Goal: Task Accomplishment & Management: Manage account settings

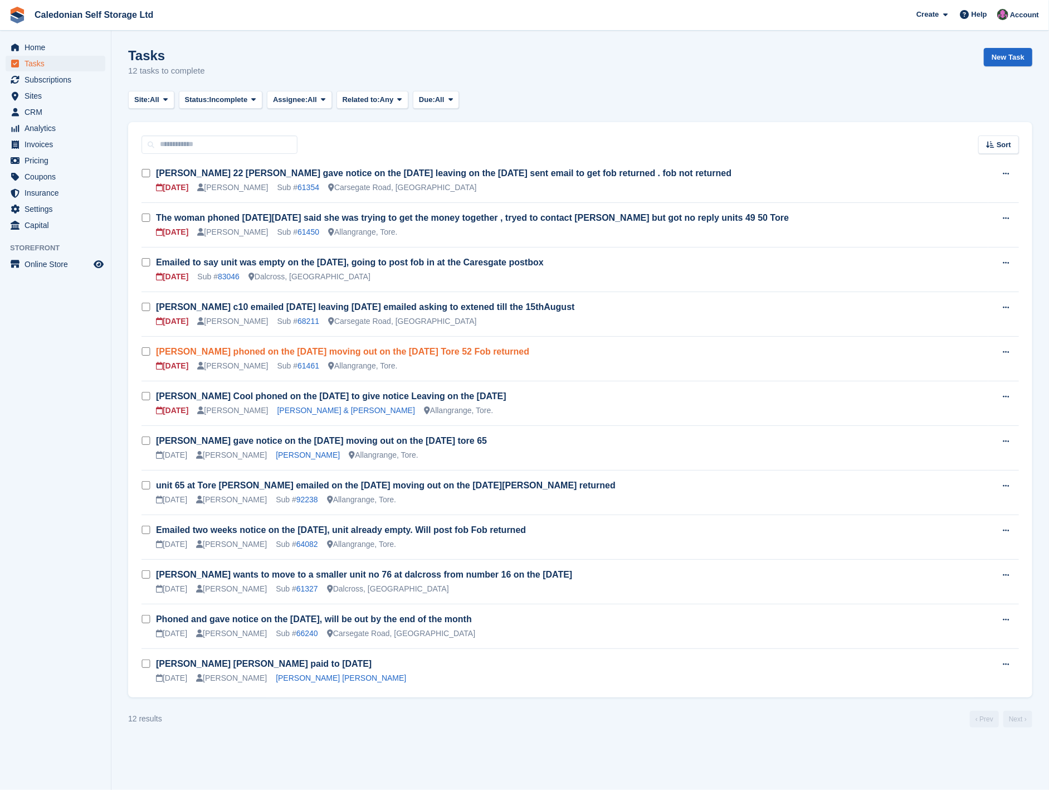
click at [447, 354] on link "[PERSON_NAME] phoned on the [DATE] moving out on the [DATE] Tore 52 Fob returned" at bounding box center [342, 351] width 373 height 9
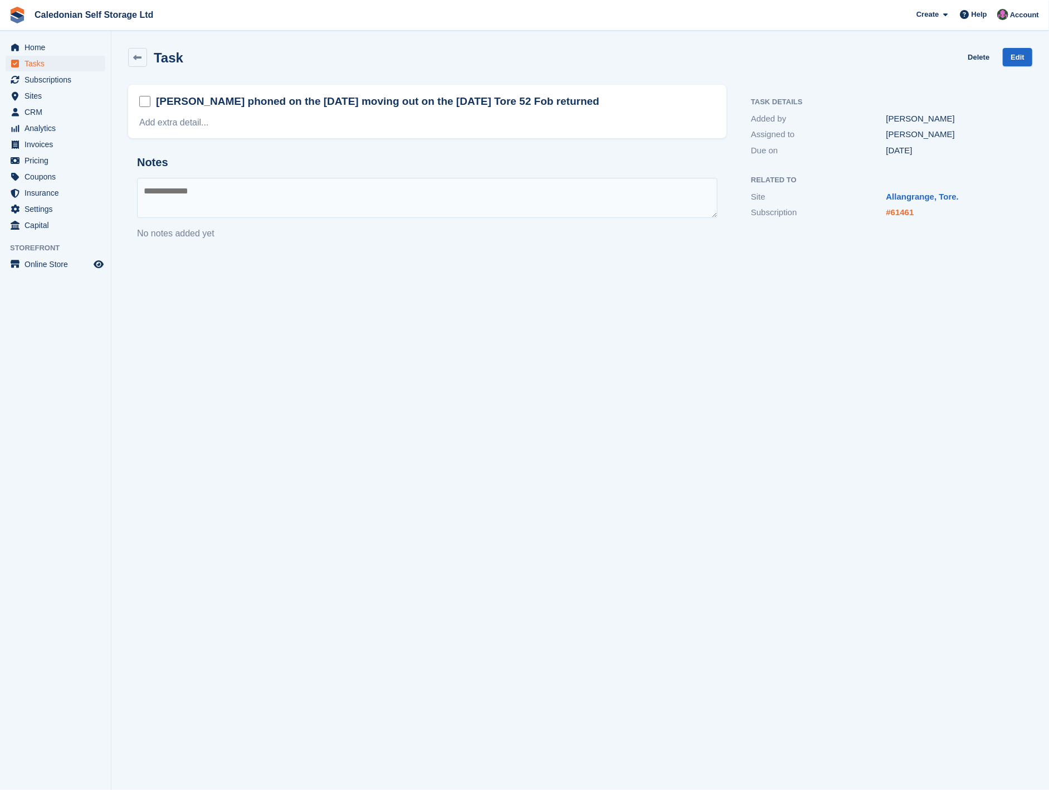
click at [903, 209] on link "#61461" at bounding box center [901, 211] width 28 height 9
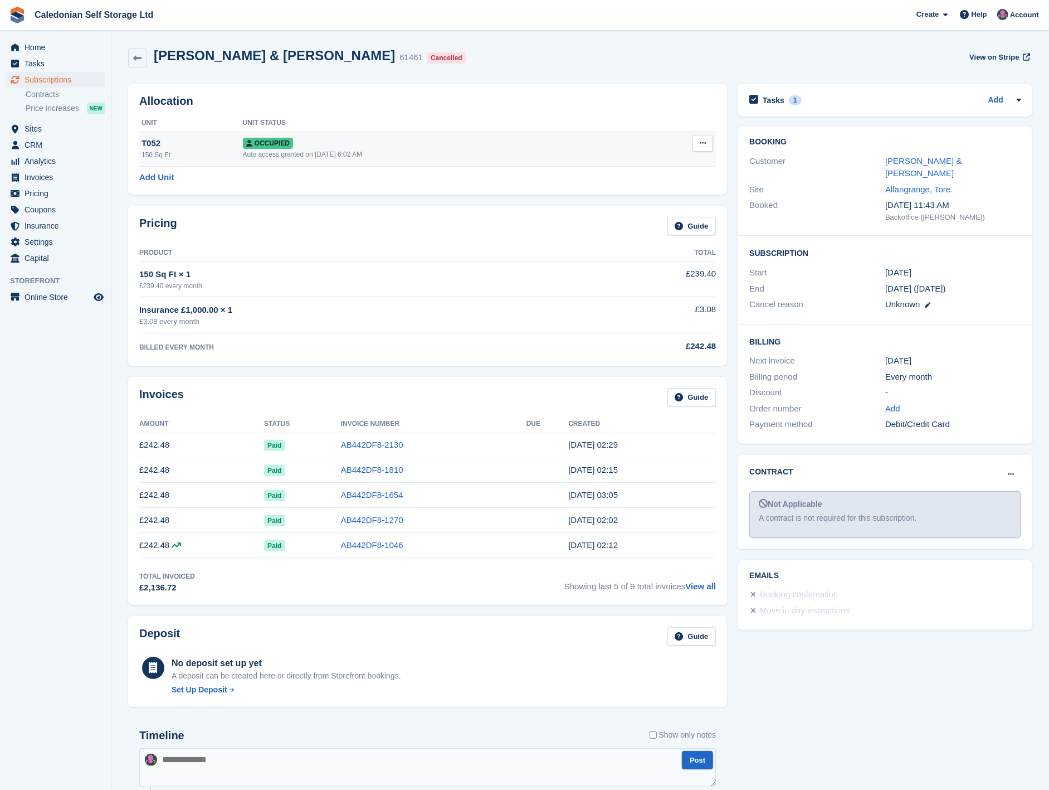
click at [456, 149] on div "Occupied" at bounding box center [441, 143] width 396 height 12
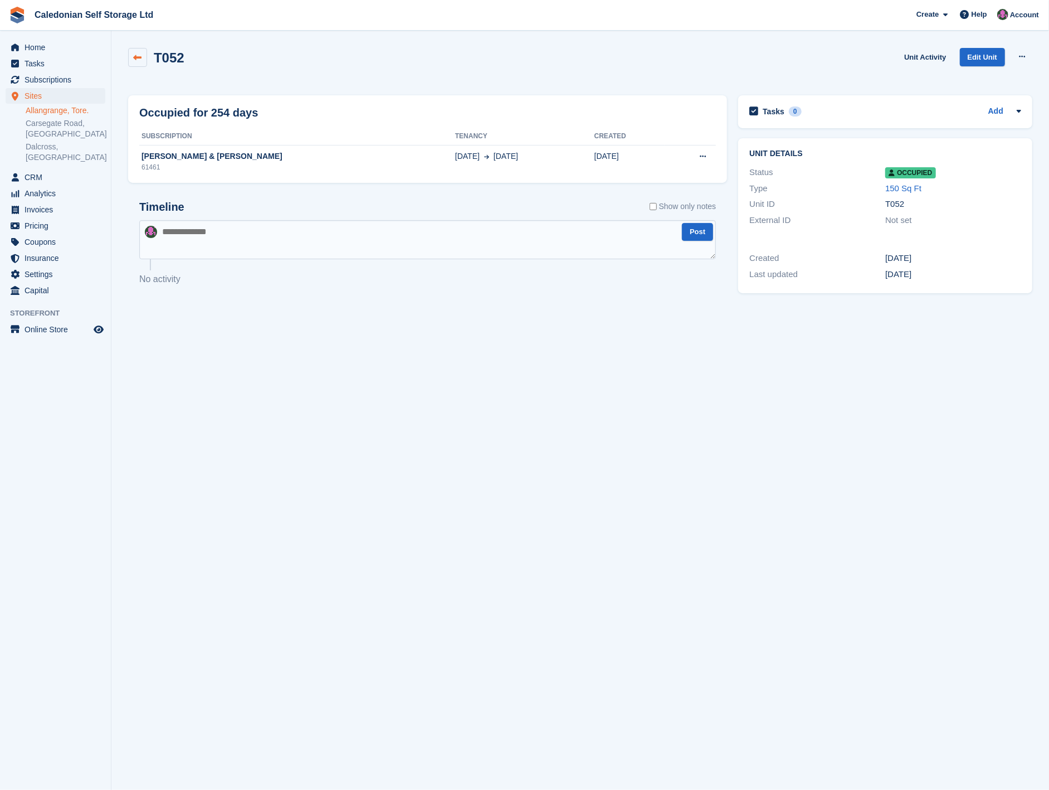
click at [140, 59] on icon at bounding box center [138, 57] width 8 height 8
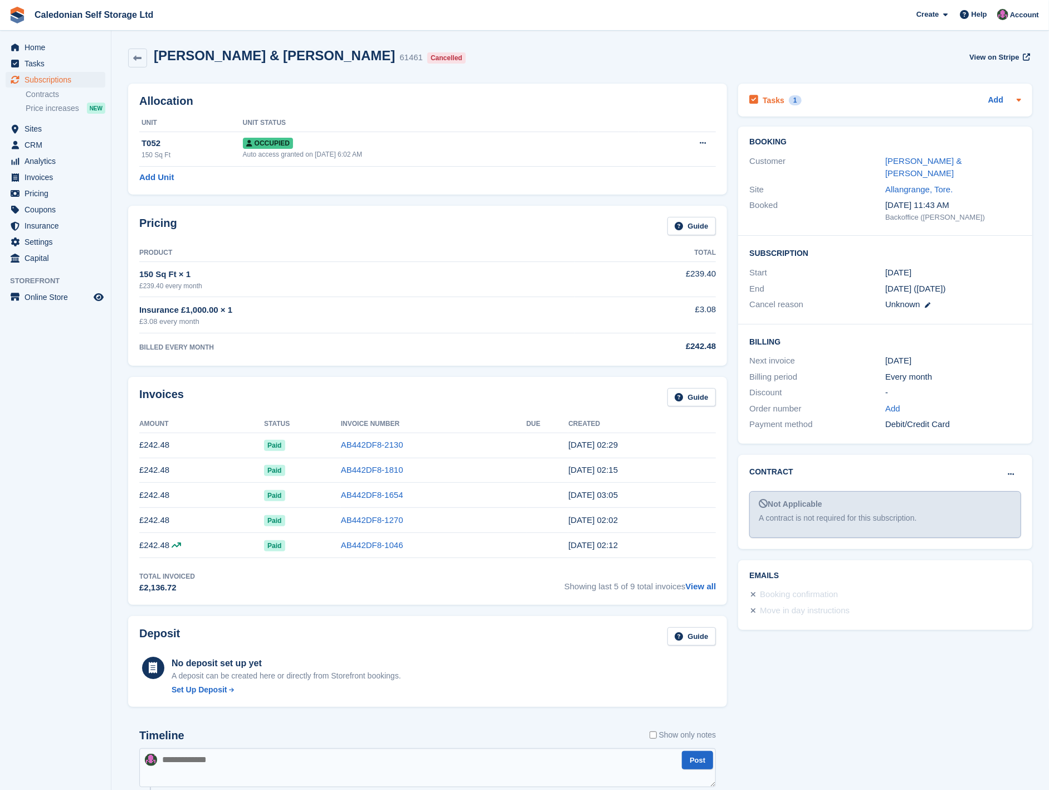
drag, startPoint x: 772, startPoint y: 101, endPoint x: 769, endPoint y: 107, distance: 6.7
click at [771, 103] on h2 "Tasks" at bounding box center [774, 100] width 22 height 10
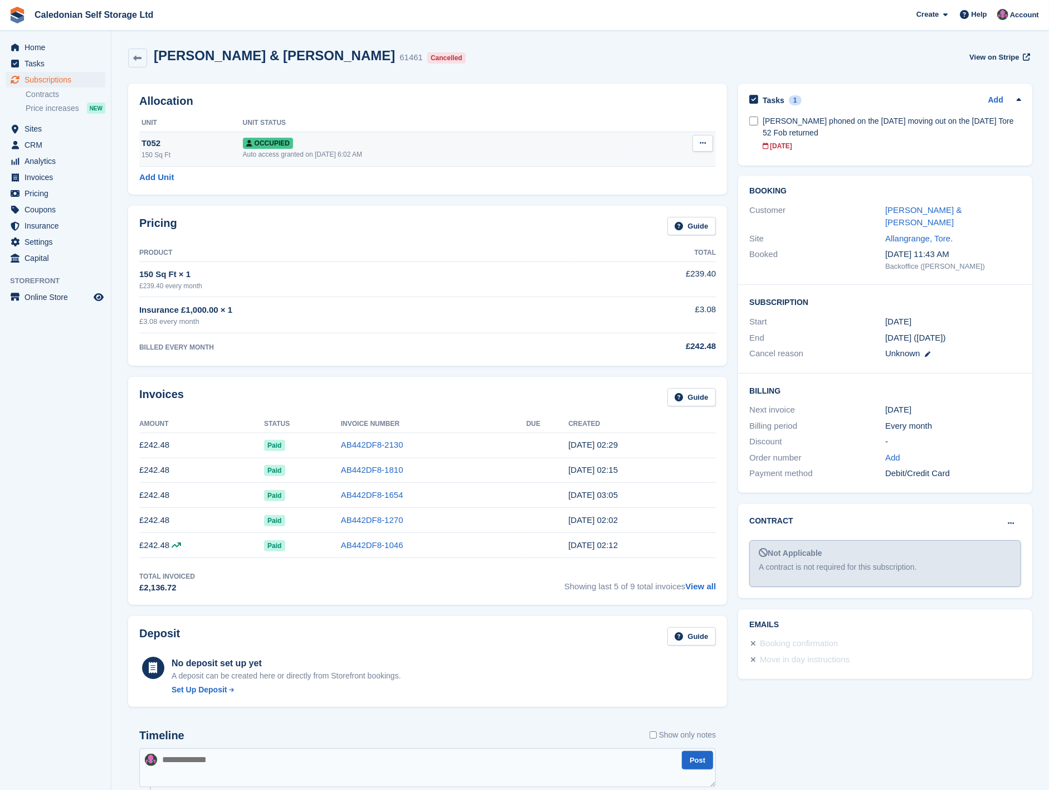
click at [698, 143] on button at bounding box center [703, 143] width 21 height 17
click at [650, 203] on p "Deallocate" at bounding box center [659, 203] width 97 height 14
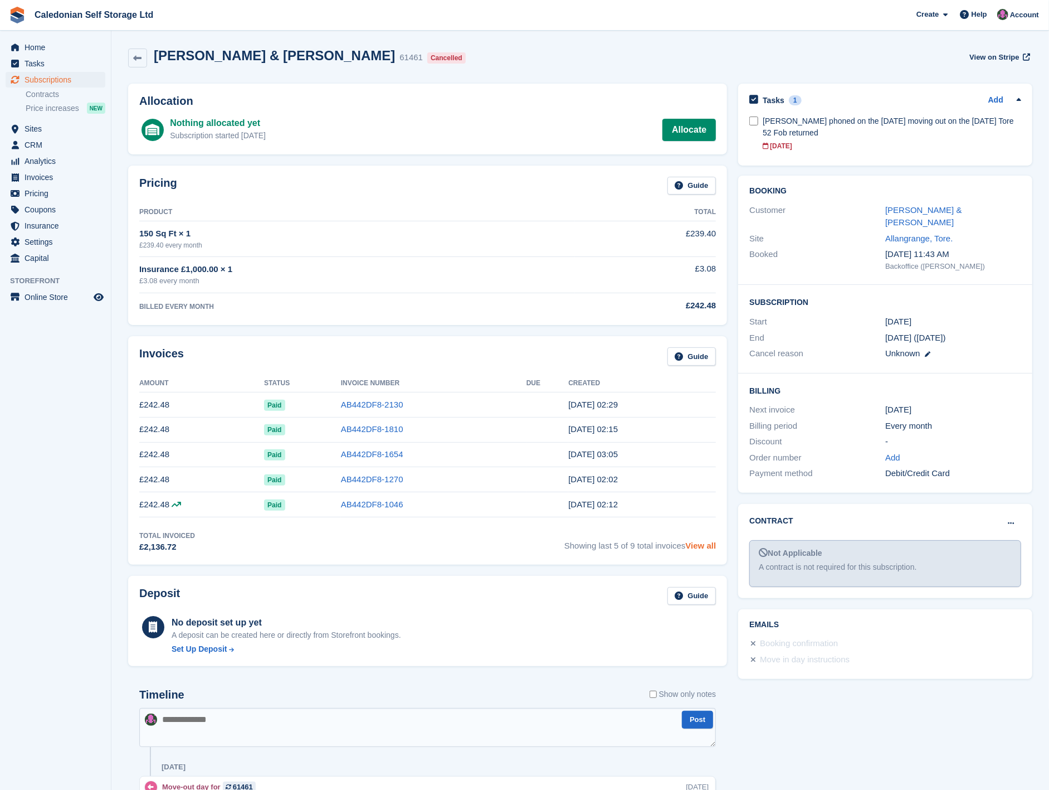
click at [699, 550] on link "View all" at bounding box center [701, 545] width 31 height 9
click at [396, 404] on link "AB442DF8-2130" at bounding box center [372, 404] width 62 height 9
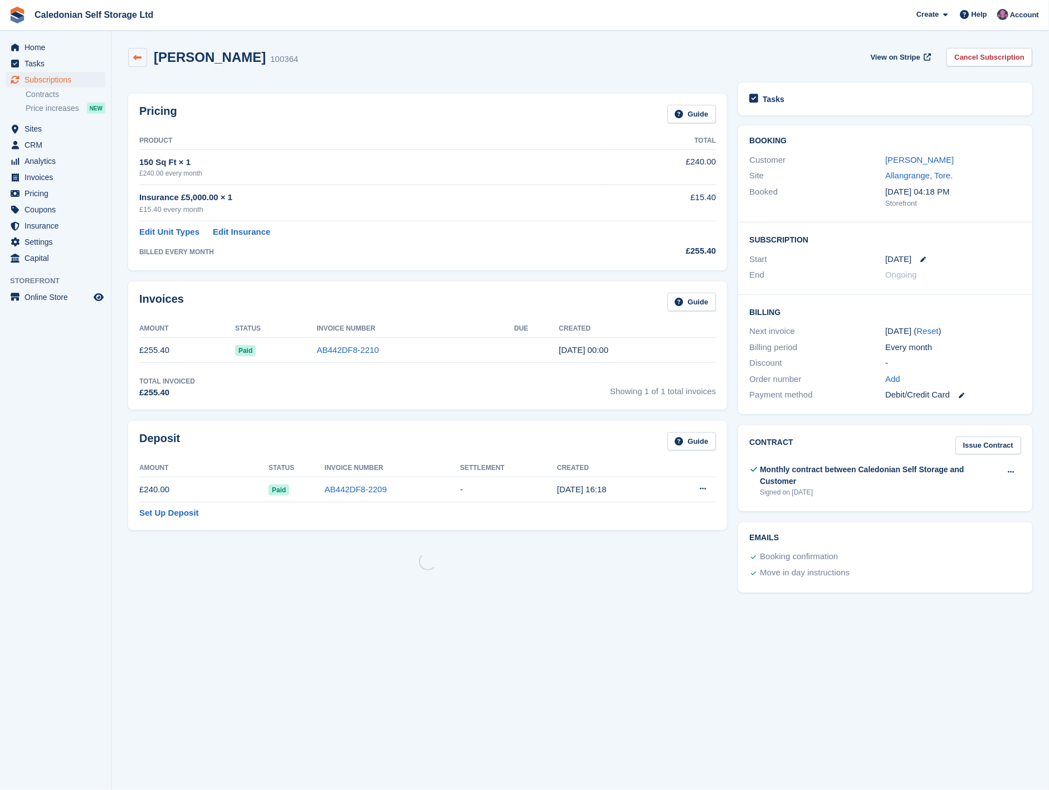
click at [137, 58] on icon at bounding box center [138, 57] width 8 height 8
click at [135, 59] on icon at bounding box center [138, 57] width 8 height 8
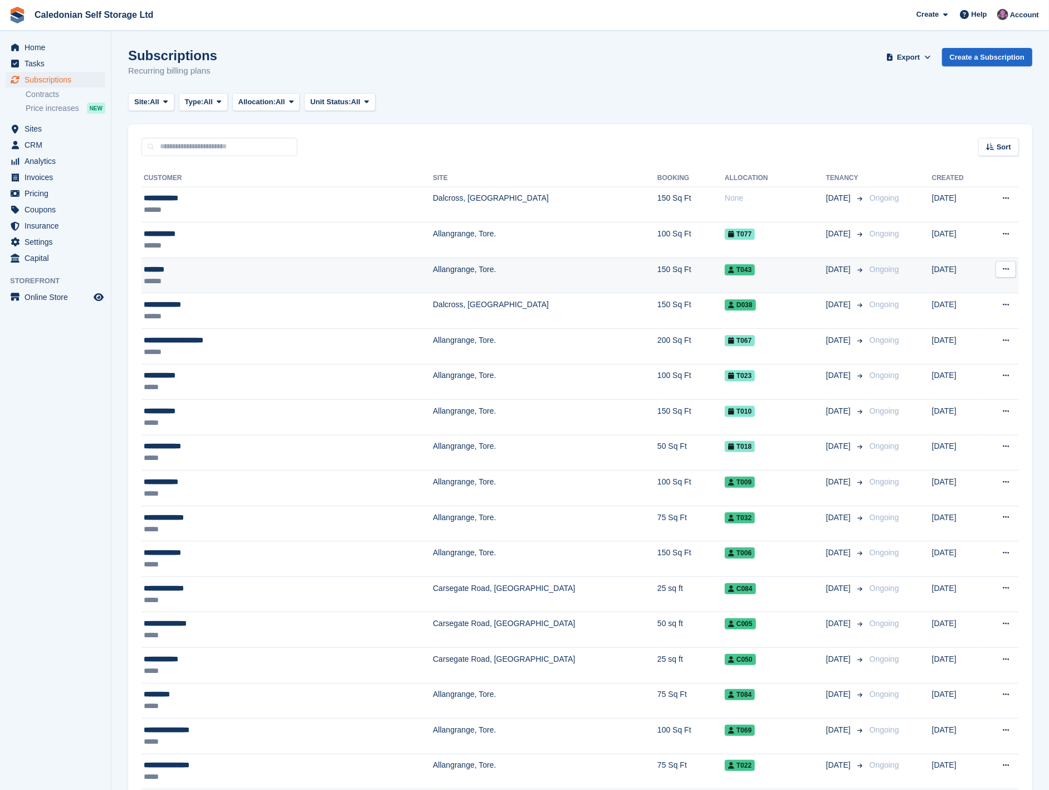
click at [433, 272] on td "Allangrange, Tore." at bounding box center [545, 275] width 225 height 36
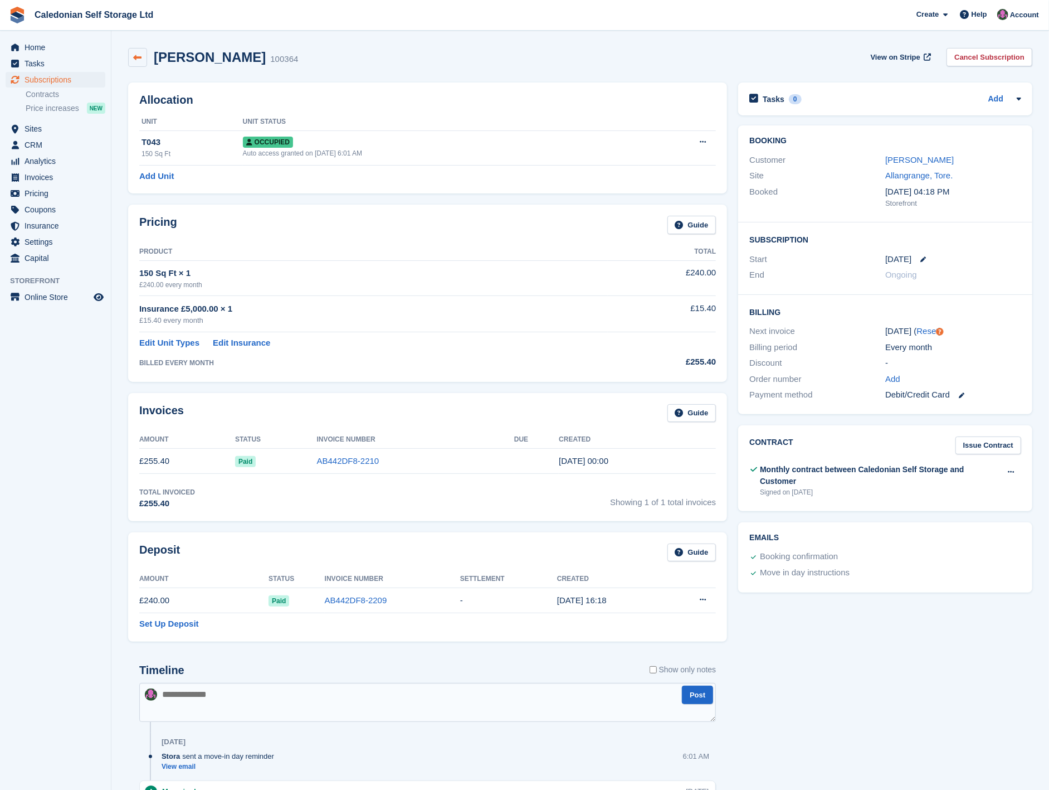
click at [135, 58] on icon at bounding box center [138, 57] width 8 height 8
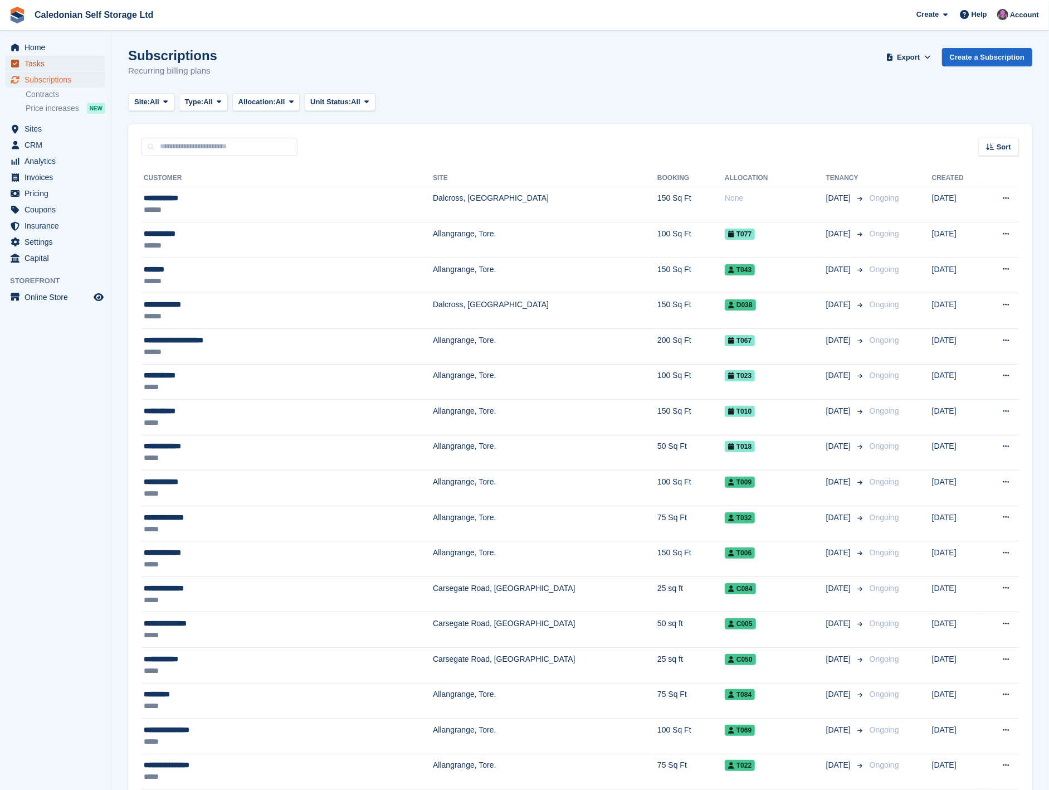
click at [48, 64] on span "Tasks" at bounding box center [58, 64] width 67 height 16
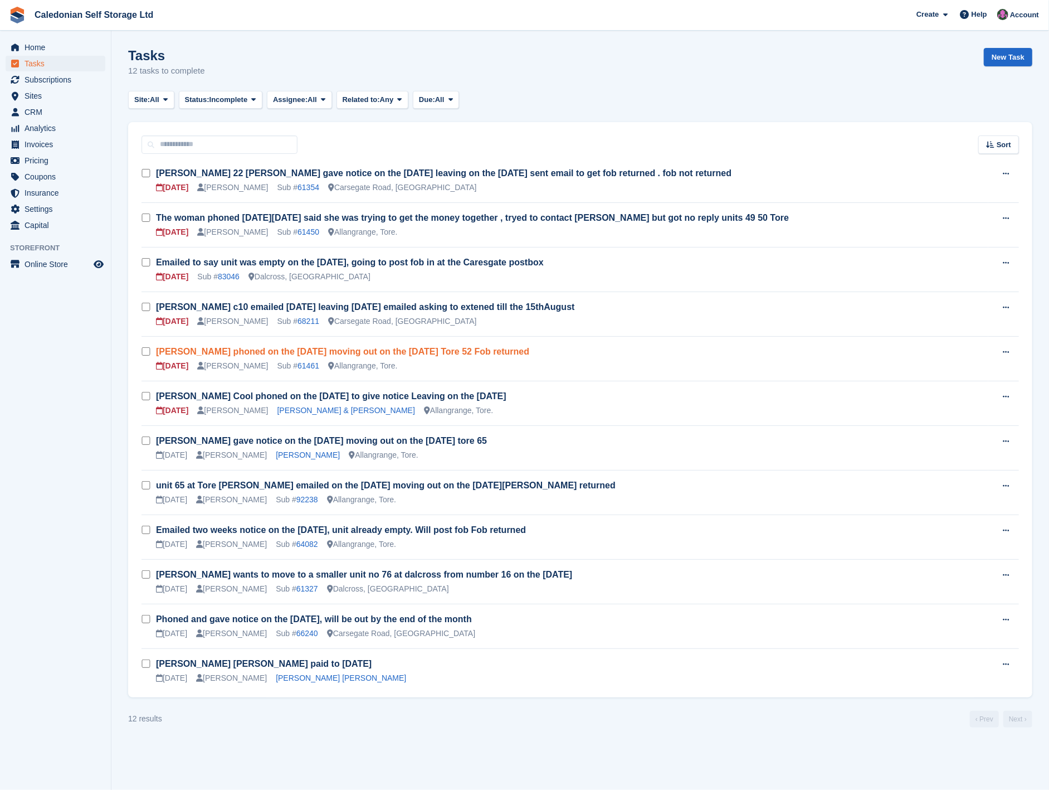
click at [443, 352] on link "[PERSON_NAME] phoned on the [DATE] moving out on the [DATE] Tore 52 Fob returned" at bounding box center [342, 351] width 373 height 9
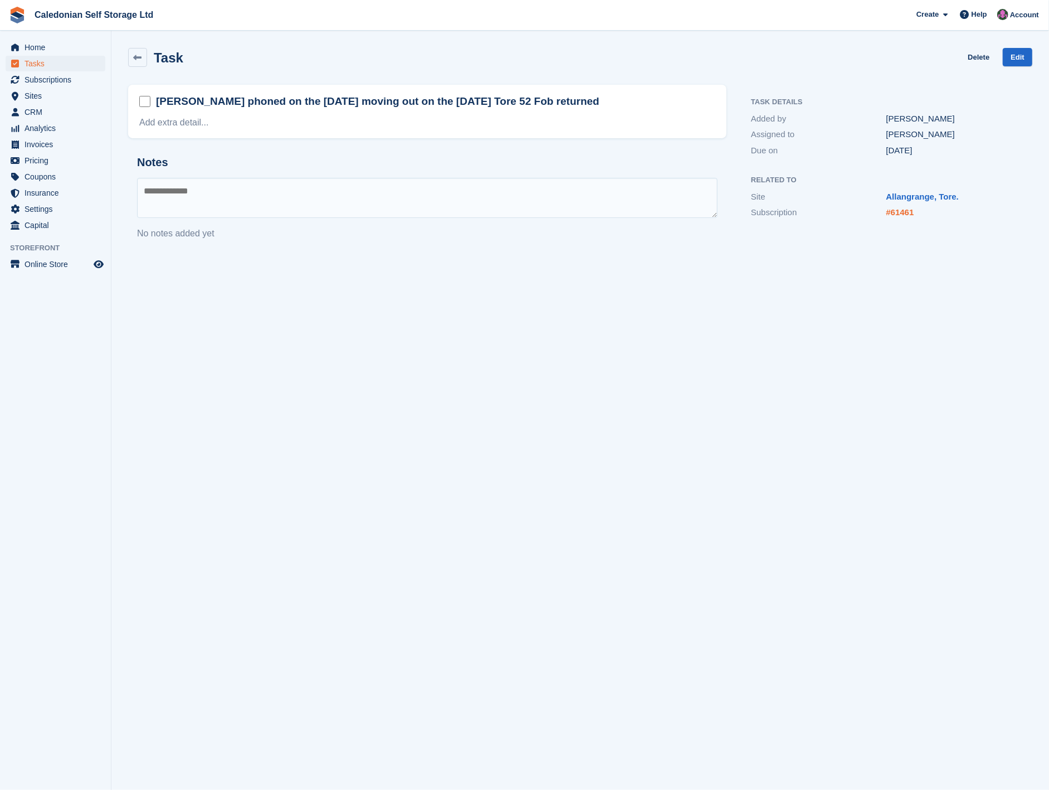
click at [899, 208] on link "#61461" at bounding box center [901, 211] width 28 height 9
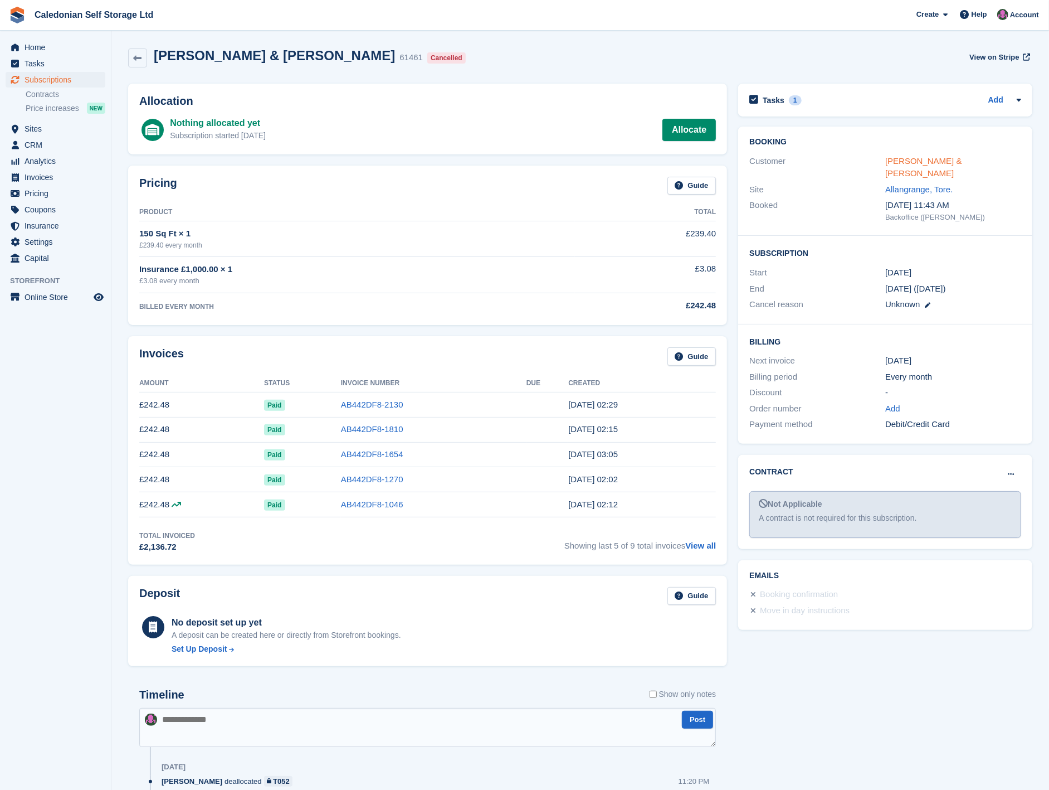
click at [926, 163] on link "[PERSON_NAME] & [PERSON_NAME]" at bounding box center [923, 167] width 77 height 22
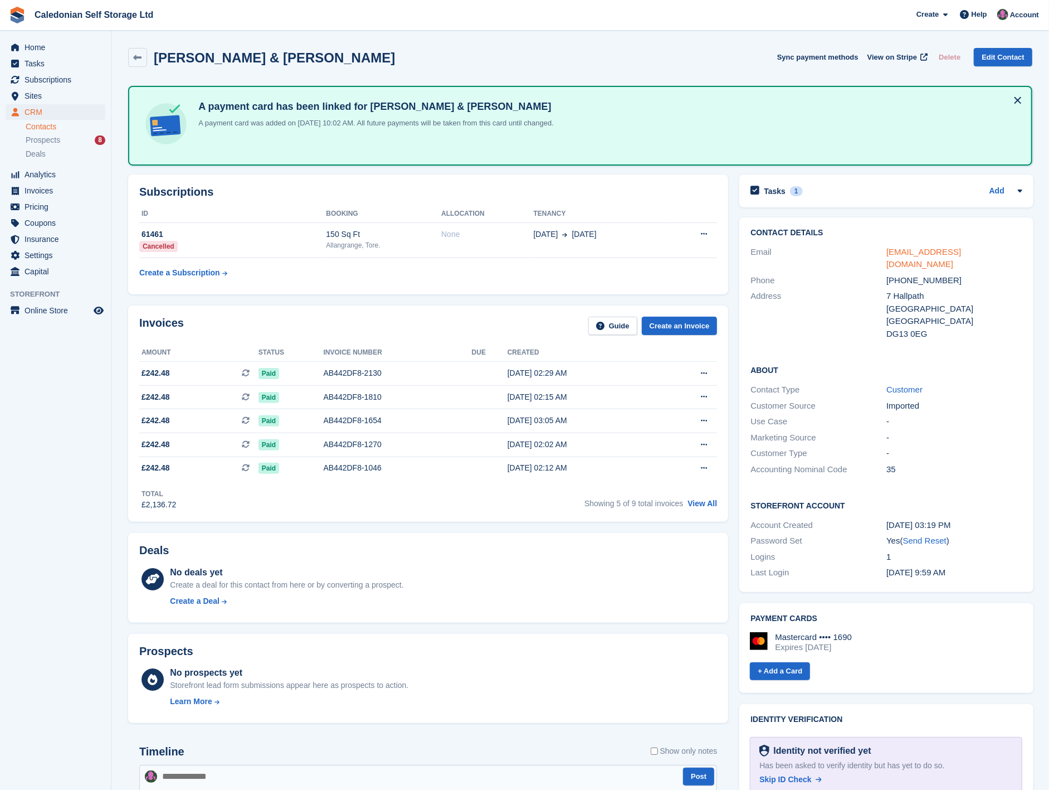
click at [918, 254] on link "karenmaycoole@yahoo.com" at bounding box center [924, 258] width 75 height 22
click at [70, 63] on span "Tasks" at bounding box center [58, 64] width 67 height 16
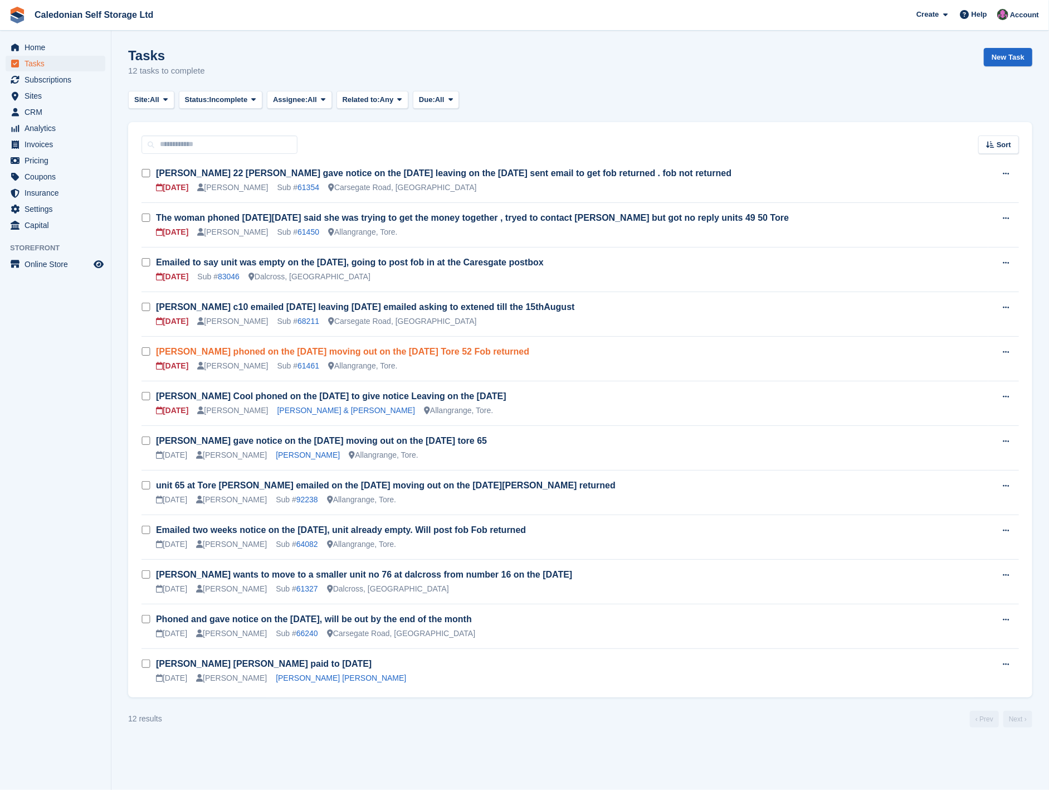
click at [478, 350] on link "David Coole phoned on the 8th July moving out on the 11 August Tore 52 Fob retu…" at bounding box center [342, 351] width 373 height 9
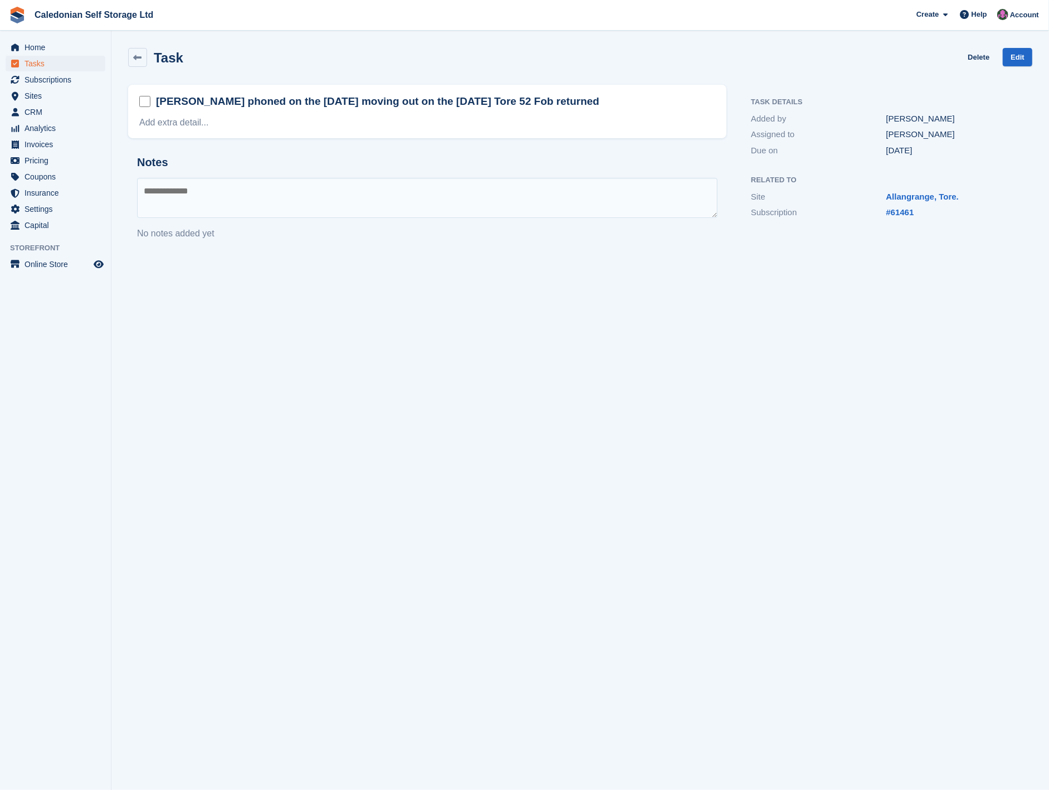
click at [173, 192] on textarea at bounding box center [427, 198] width 581 height 40
type textarea "**********"
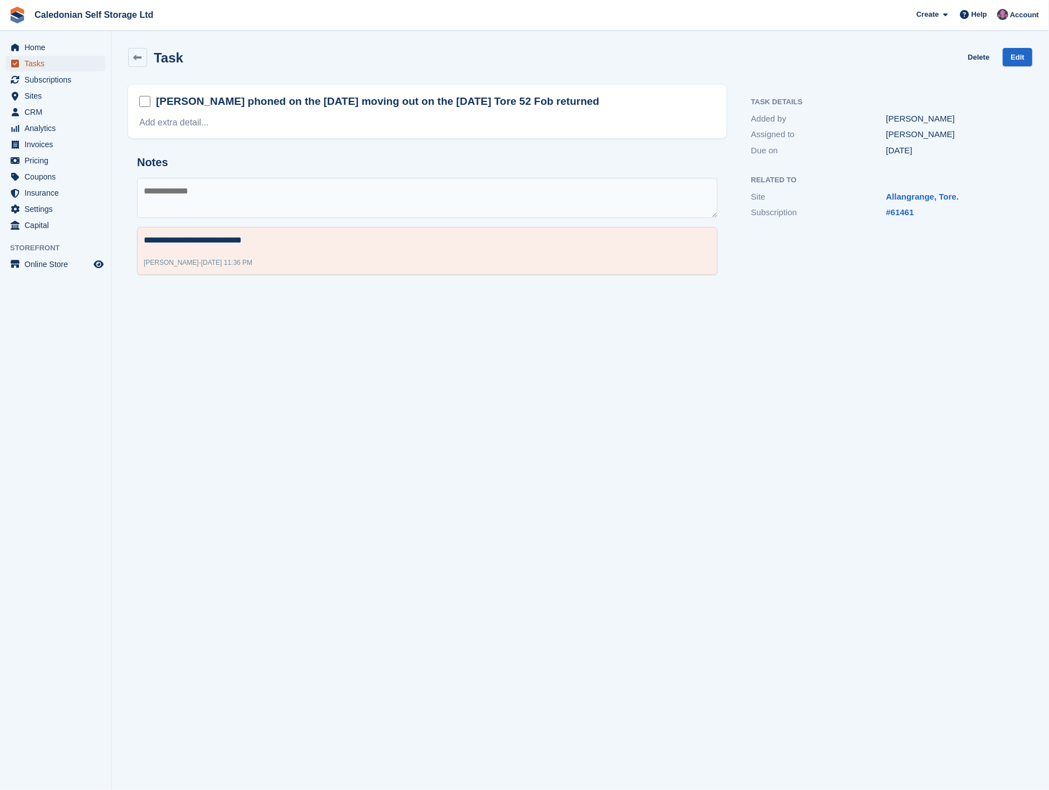
click at [46, 60] on span "Tasks" at bounding box center [58, 64] width 67 height 16
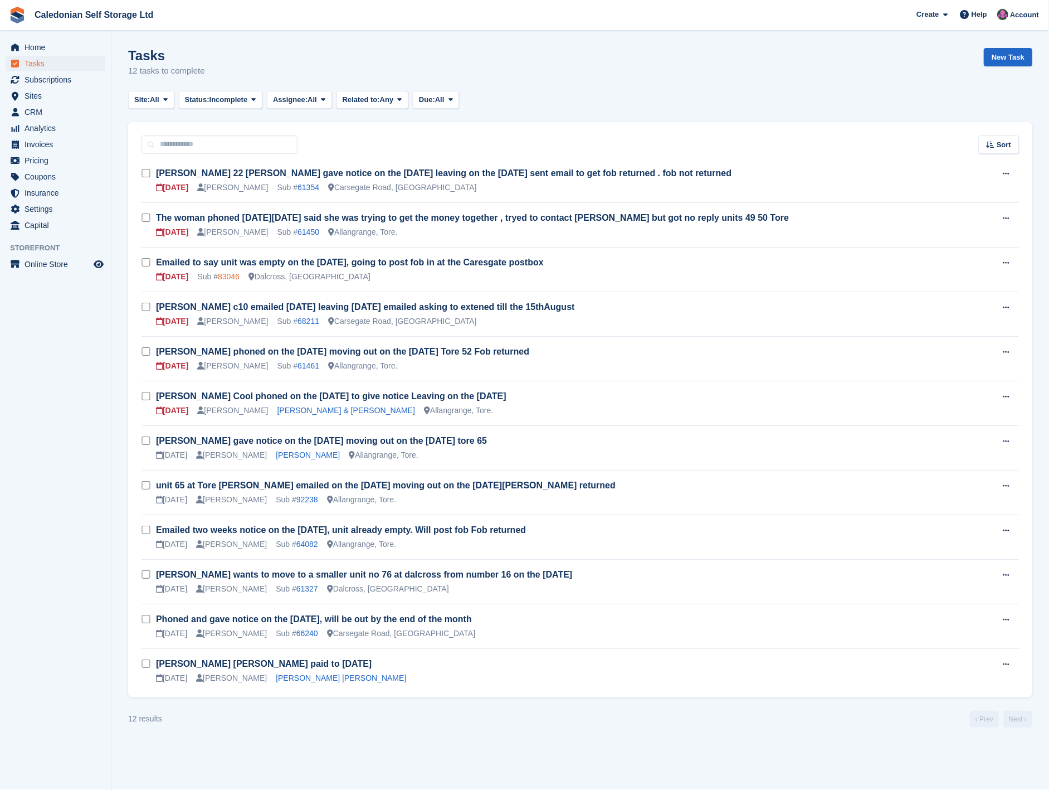
click at [220, 278] on link "83046" at bounding box center [229, 276] width 22 height 9
click at [463, 532] on link "Emailed two weeks notice on the 8th of August, unit already empty. Will post fo…" at bounding box center [341, 529] width 370 height 9
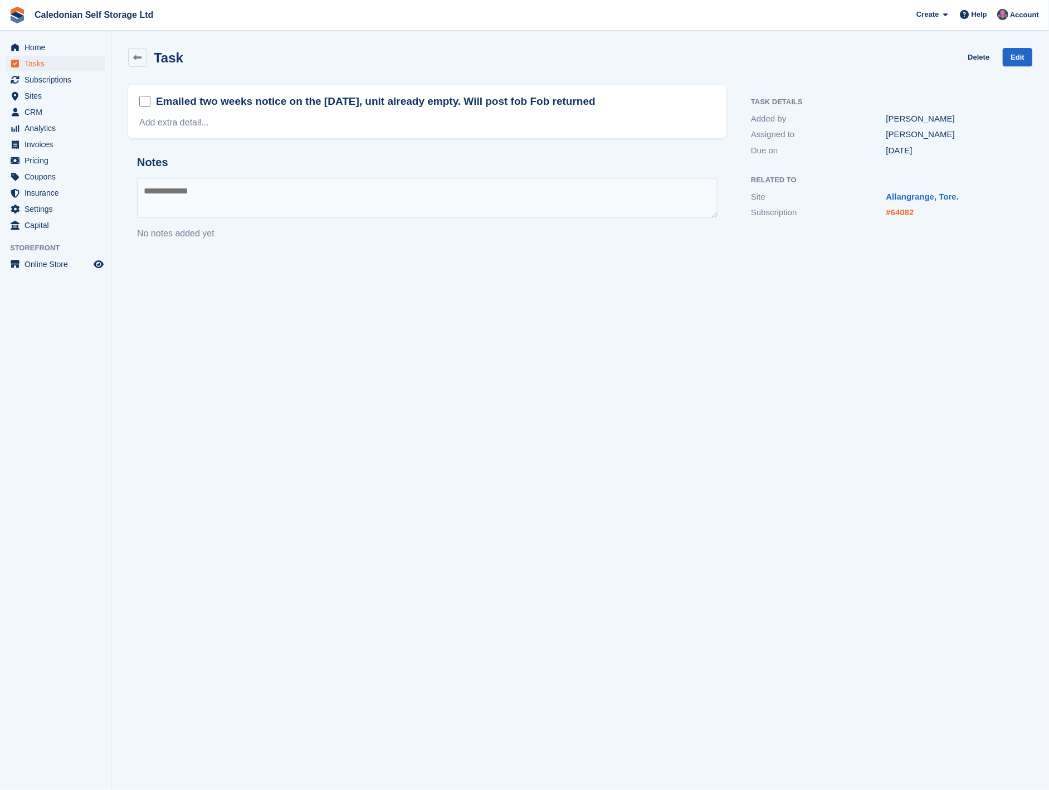
click at [908, 210] on link "#64082" at bounding box center [901, 211] width 28 height 9
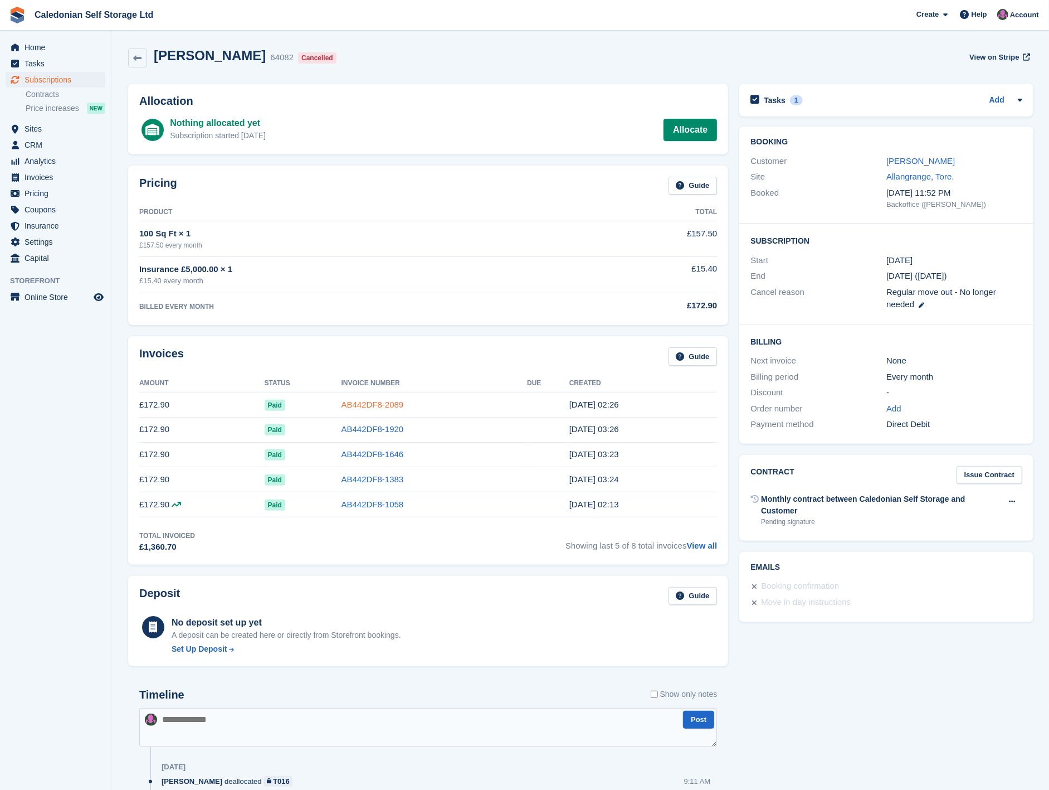
click at [388, 402] on link "AB442DF8-2089" at bounding box center [373, 404] width 62 height 9
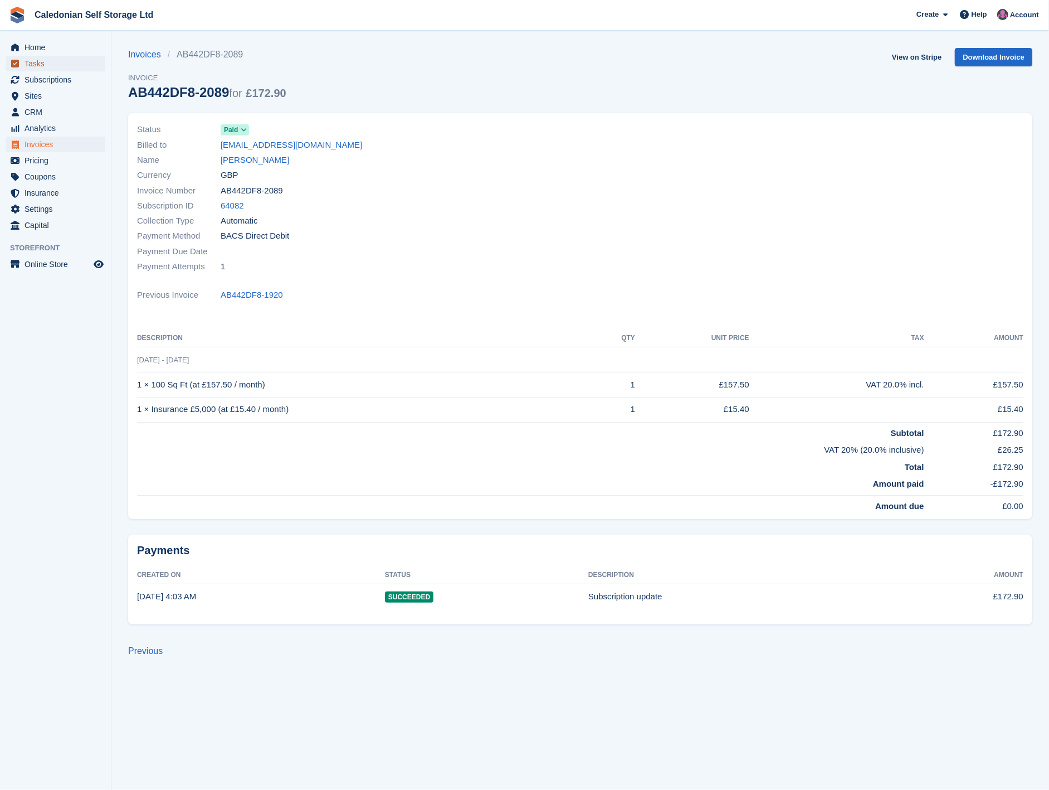
click at [31, 65] on span "Tasks" at bounding box center [58, 64] width 67 height 16
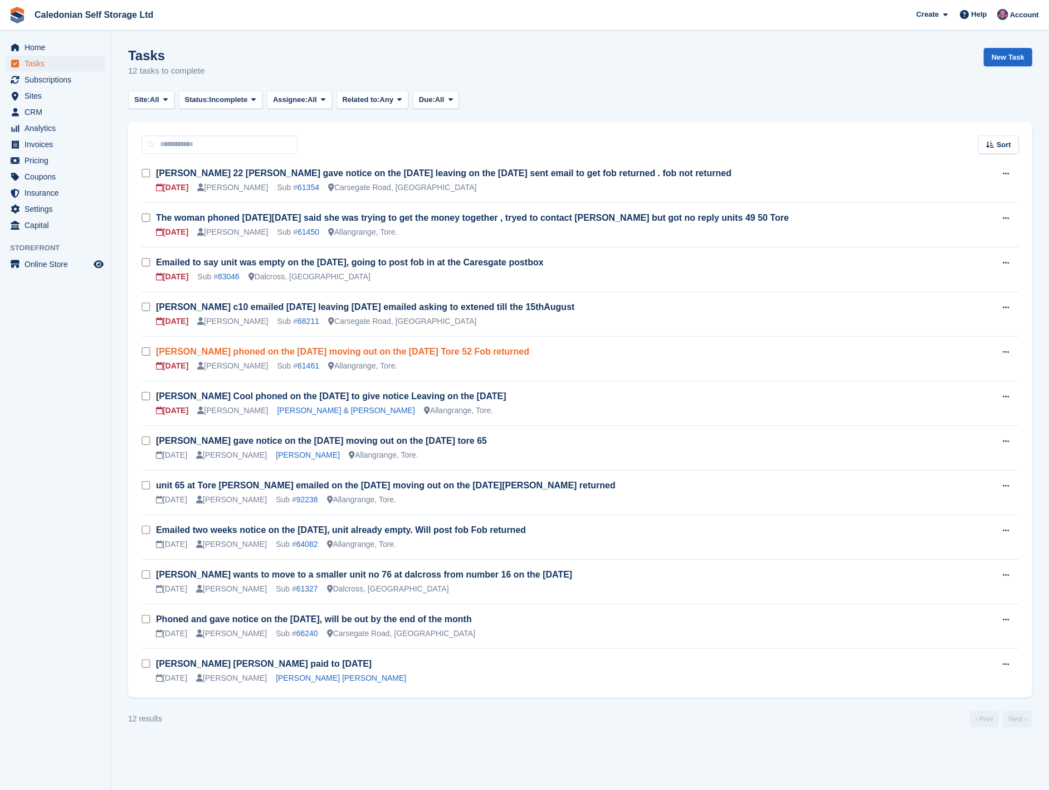
click at [449, 352] on link "David Coole phoned on the 8th July moving out on the 11 August Tore 52 Fob retu…" at bounding box center [342, 351] width 373 height 9
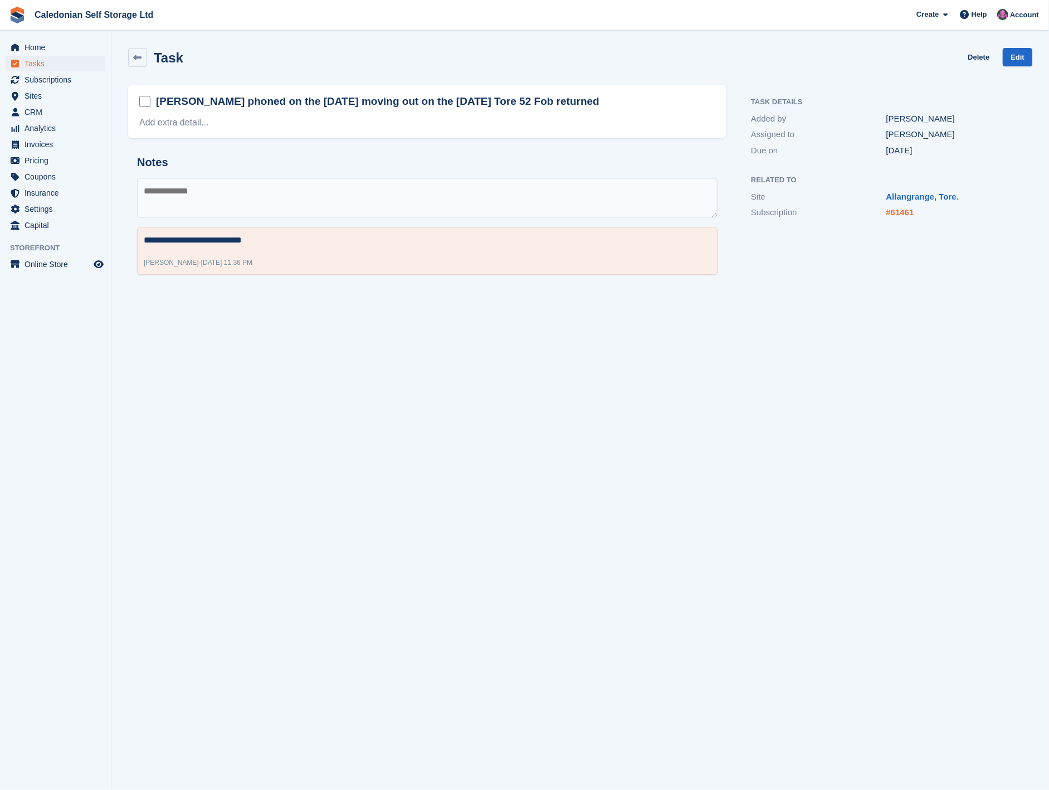
click at [894, 215] on link "#61461" at bounding box center [901, 211] width 28 height 9
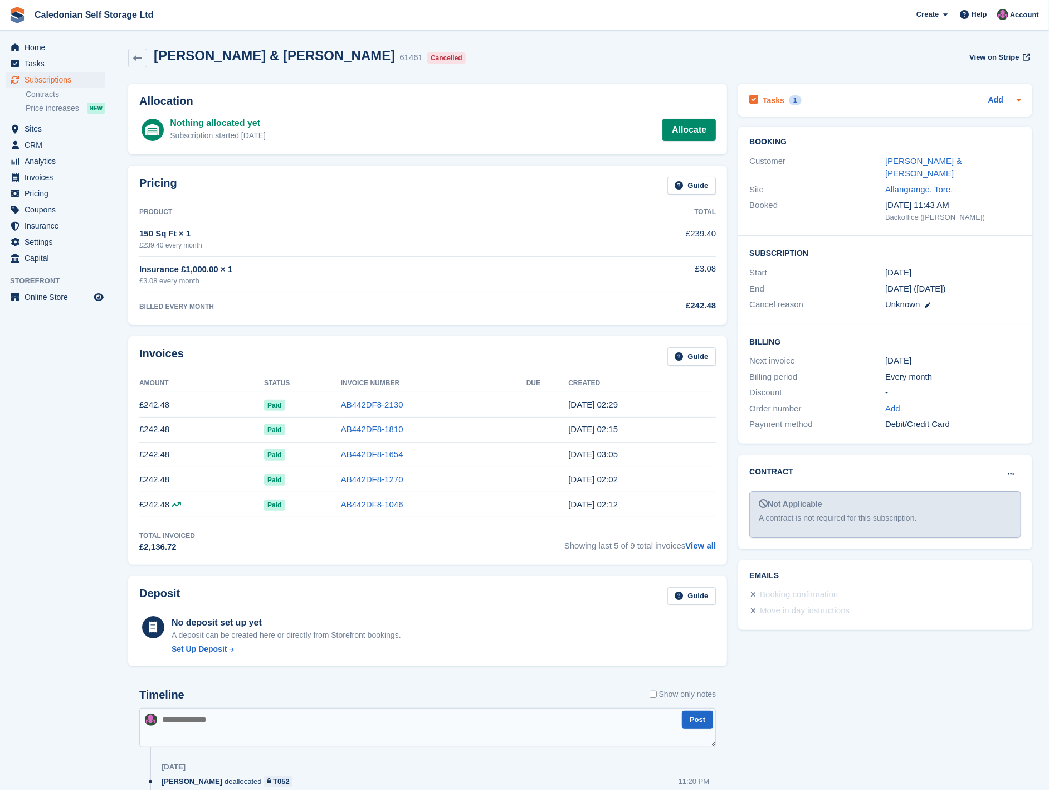
click at [781, 104] on h2 "Tasks" at bounding box center [774, 100] width 22 height 10
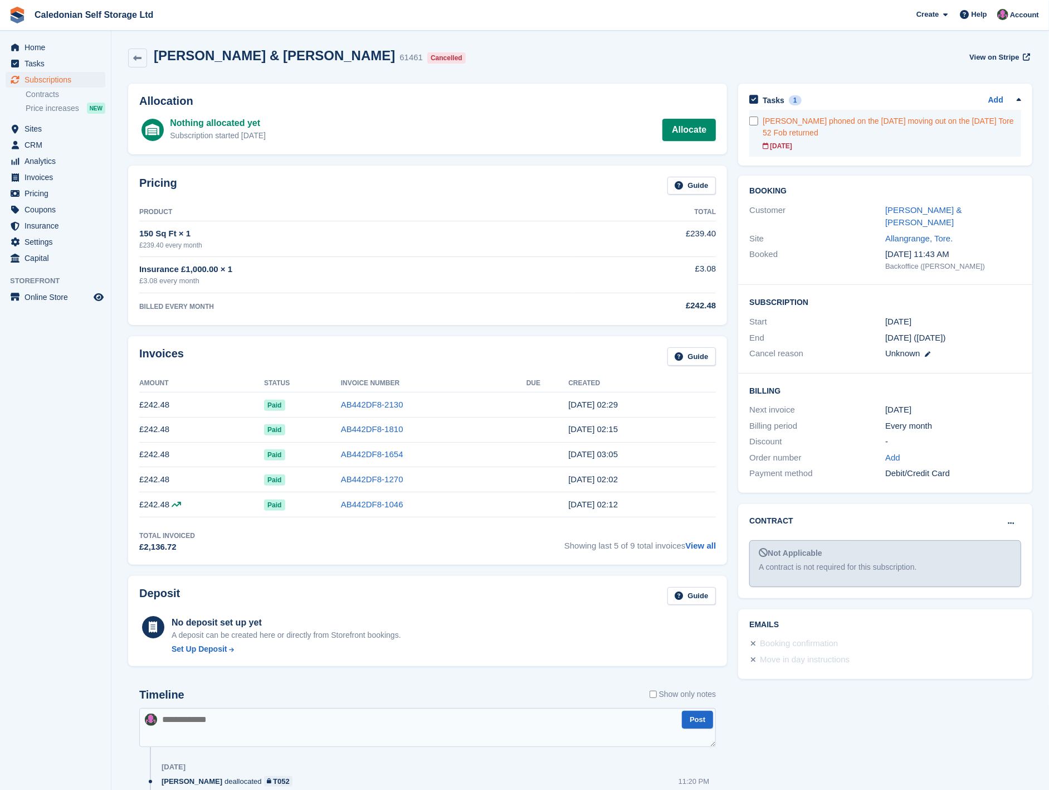
click at [896, 115] on div "David Coole phoned on the 8th July moving out on the 11 August Tore 52 Fob retu…" at bounding box center [892, 126] width 259 height 23
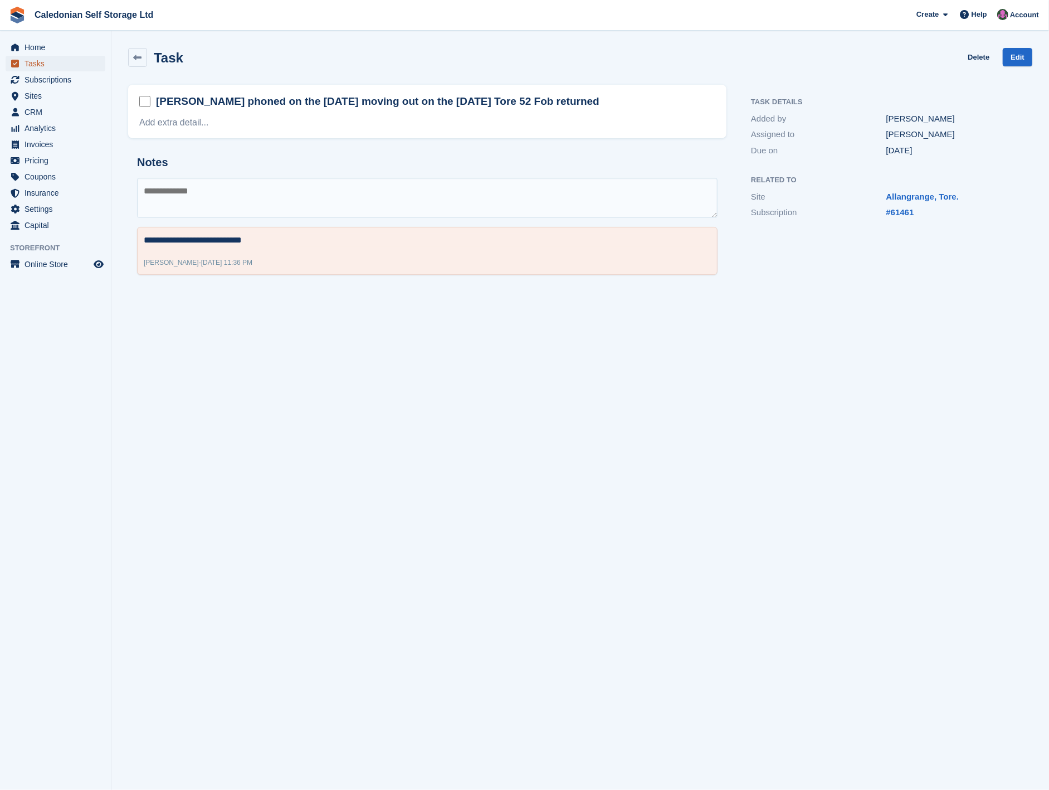
click at [70, 64] on span "Tasks" at bounding box center [58, 64] width 67 height 16
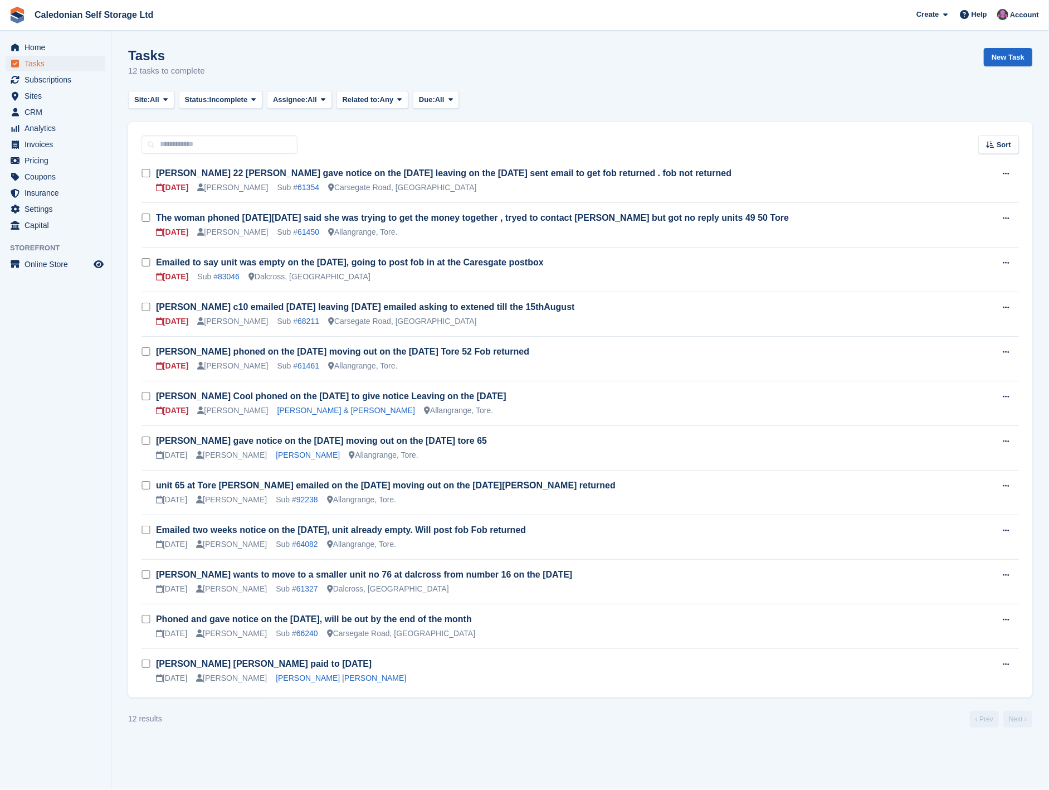
click at [325, 396] on link "David Cool phoned on the 18th of July to give notice Leaving on the 11 August" at bounding box center [331, 395] width 351 height 9
click at [464, 354] on link "David Coole phoned on the 8th July moving out on the 11 August Tore 52 Fob retu…" at bounding box center [342, 351] width 373 height 9
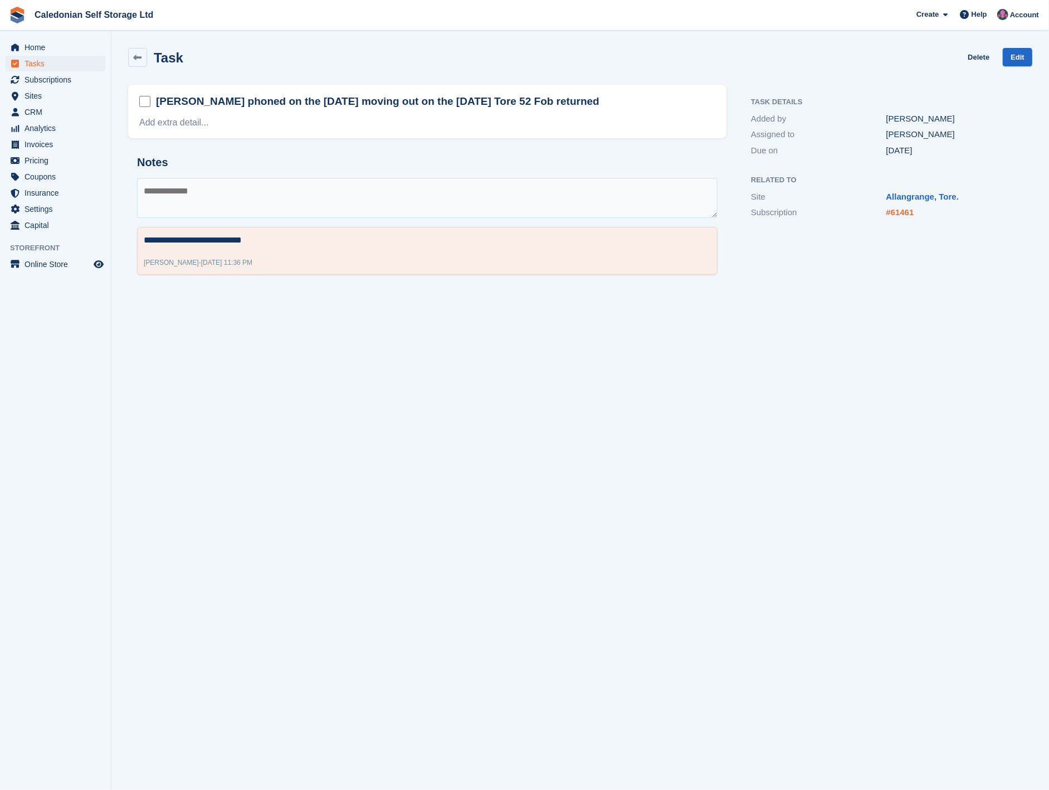
click at [901, 213] on link "#61461" at bounding box center [901, 211] width 28 height 9
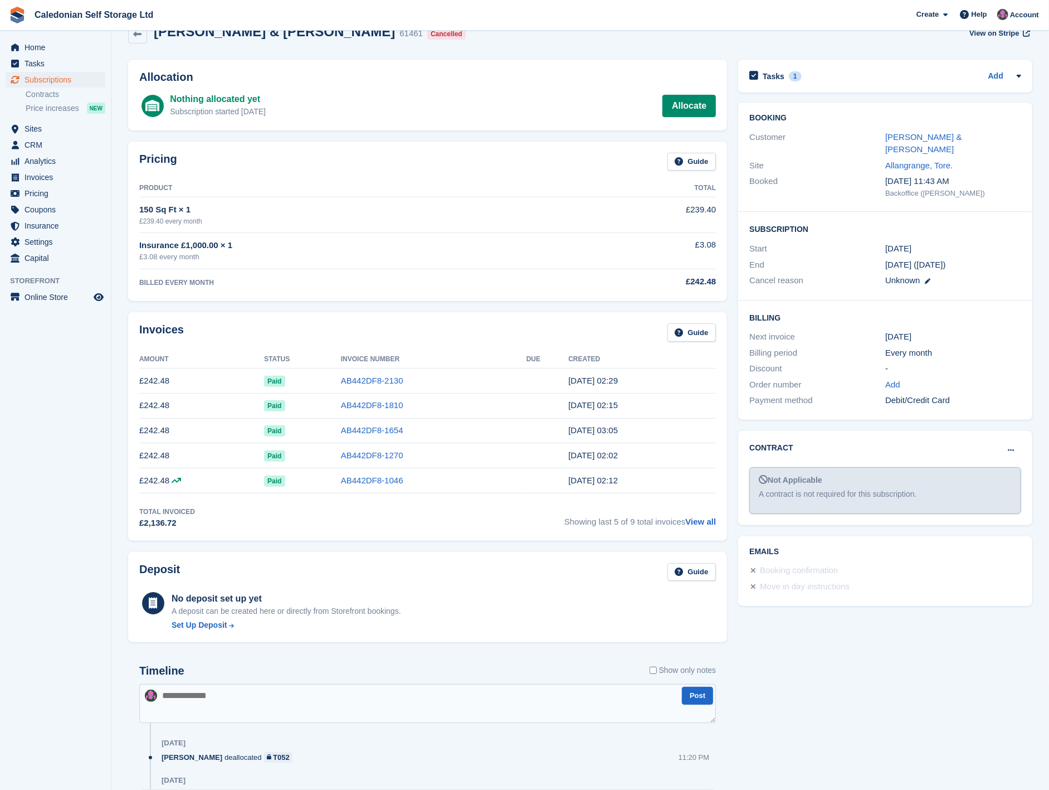
scroll to position [21, 0]
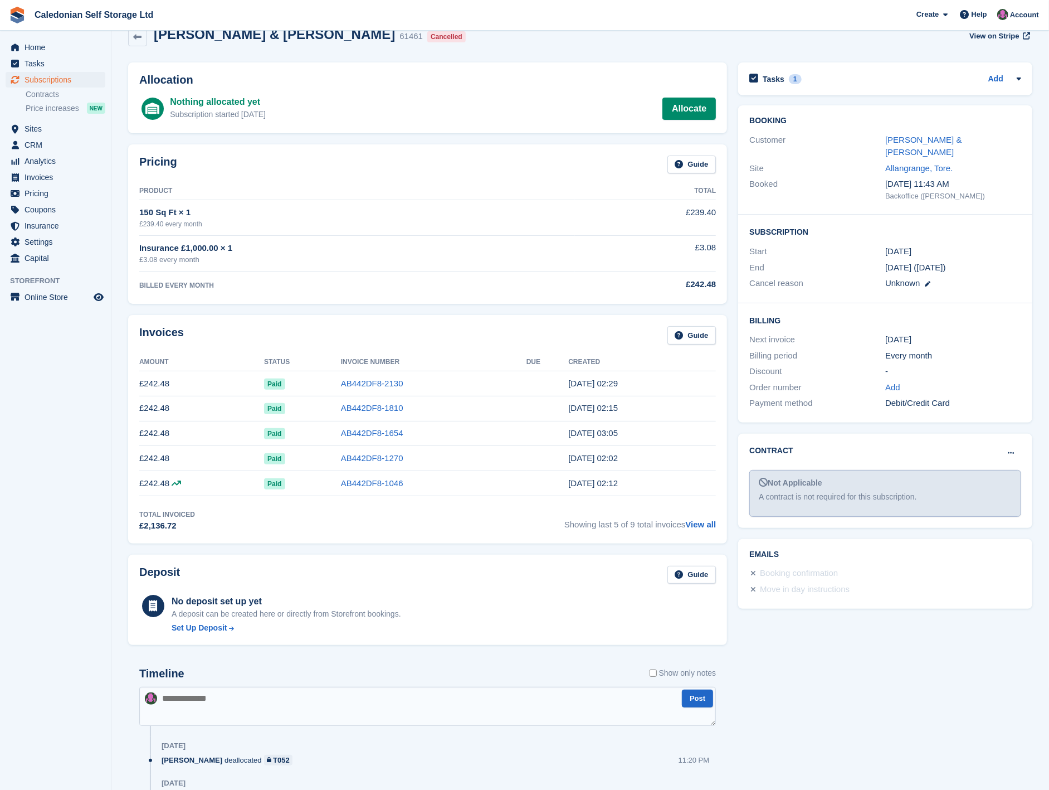
drag, startPoint x: 777, startPoint y: 80, endPoint x: 773, endPoint y: 90, distance: 11.0
click at [777, 80] on h2 "Tasks" at bounding box center [774, 79] width 22 height 10
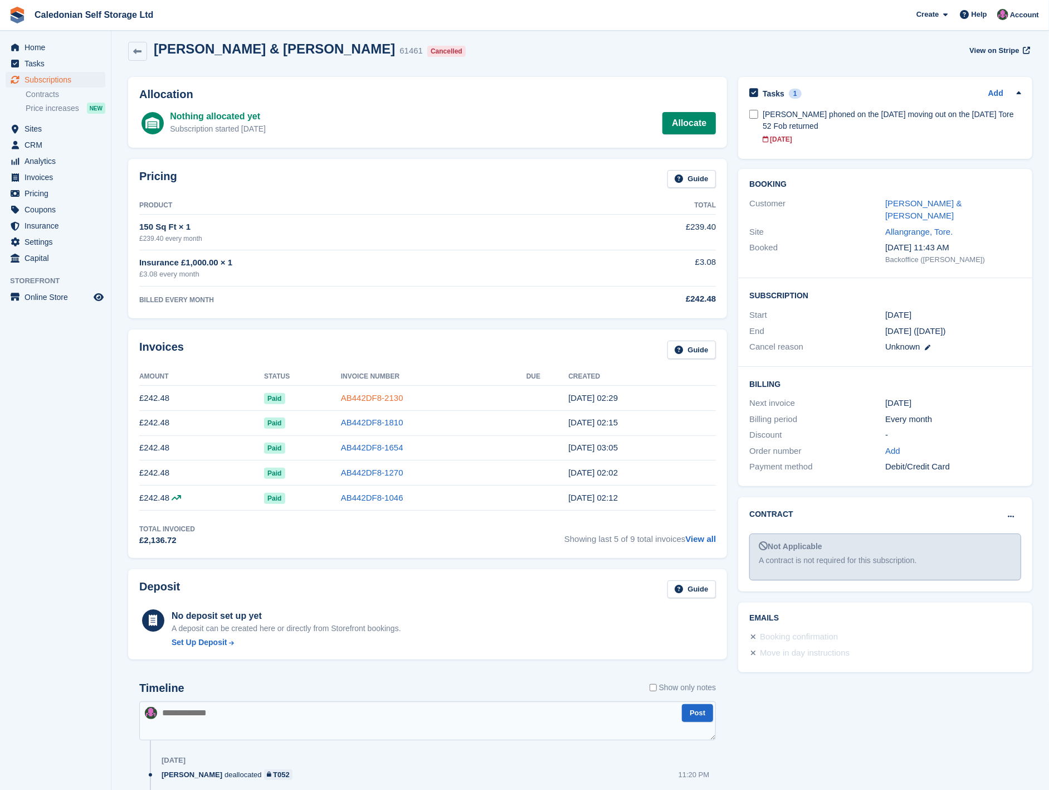
scroll to position [0, 0]
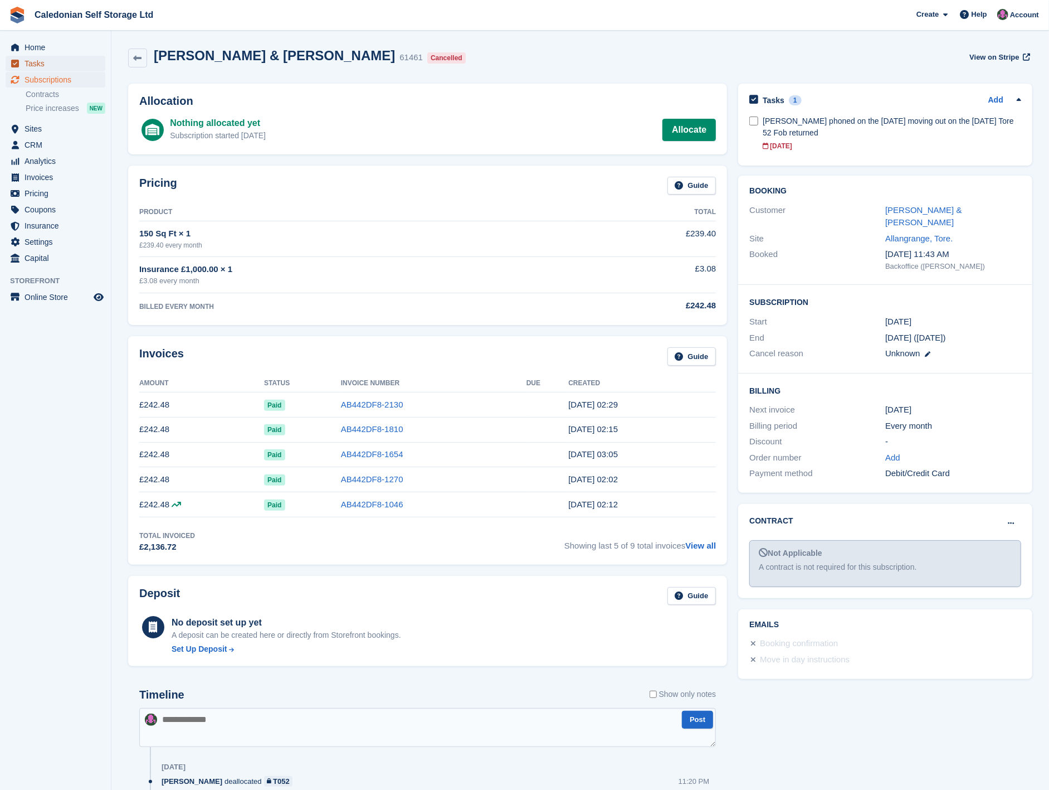
drag, startPoint x: 61, startPoint y: 61, endPoint x: 70, endPoint y: 60, distance: 9.0
click at [61, 59] on span "Tasks" at bounding box center [58, 64] width 67 height 16
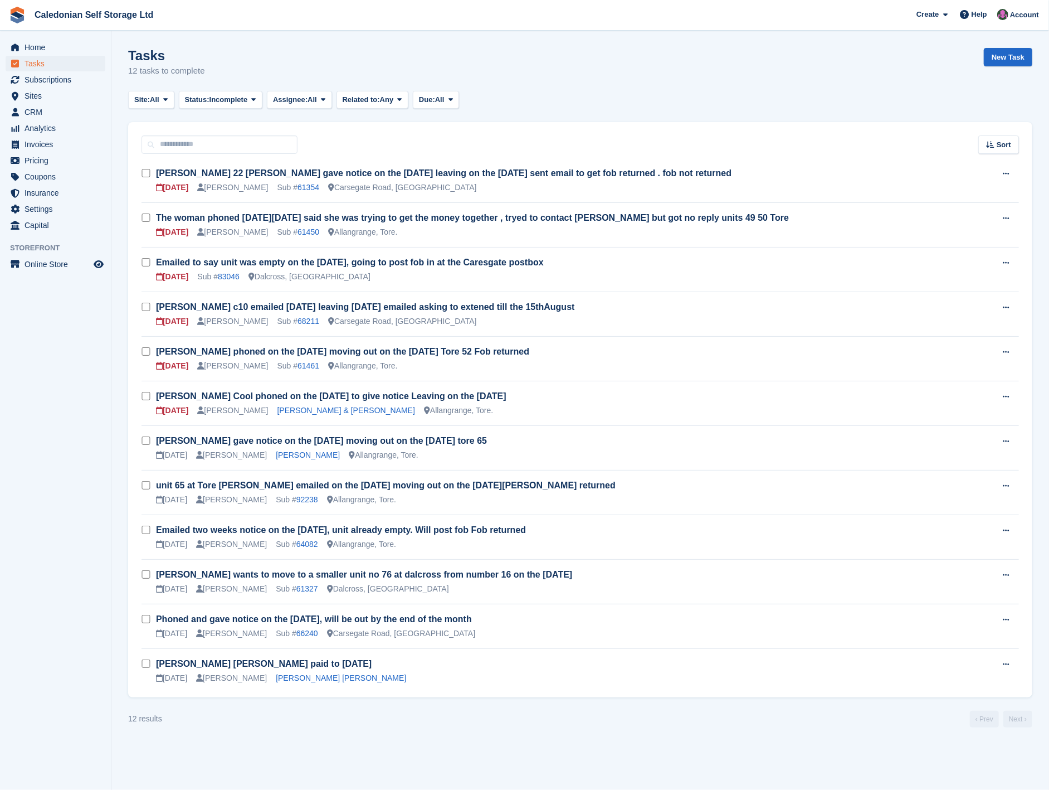
click at [231, 538] on div "[PERSON_NAME]" at bounding box center [231, 544] width 71 height 12
click at [296, 543] on link "64082" at bounding box center [307, 543] width 22 height 9
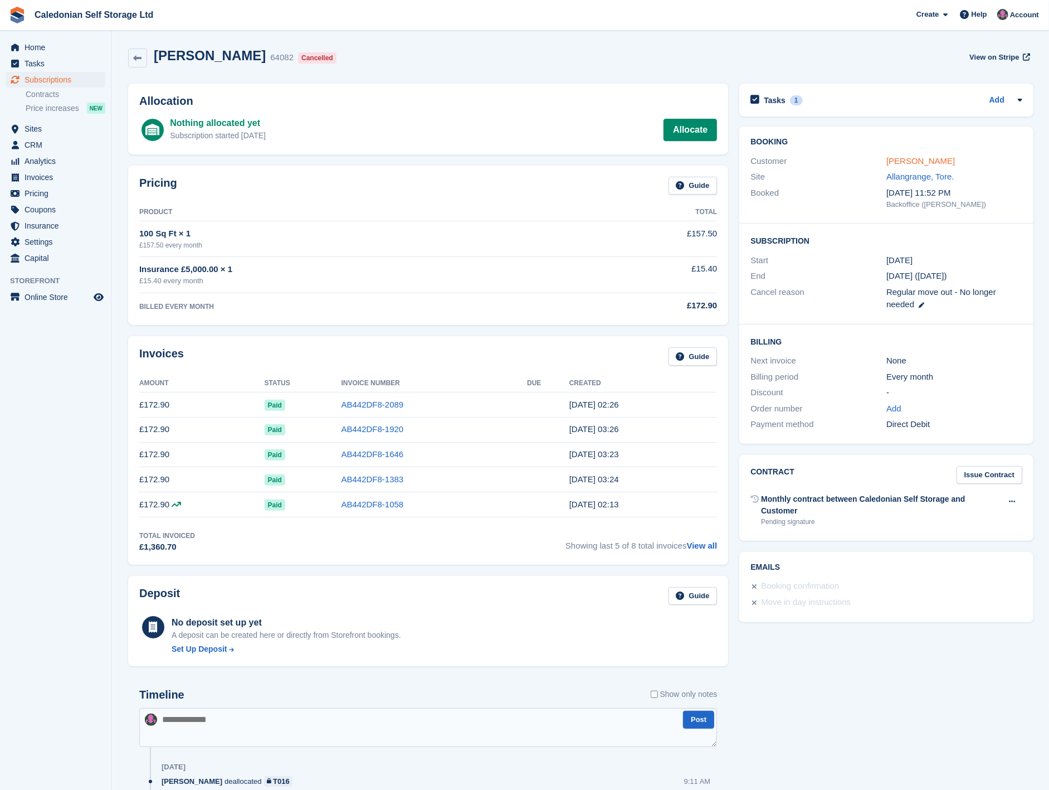
click at [915, 163] on link "Shawn Windsor" at bounding box center [921, 160] width 69 height 9
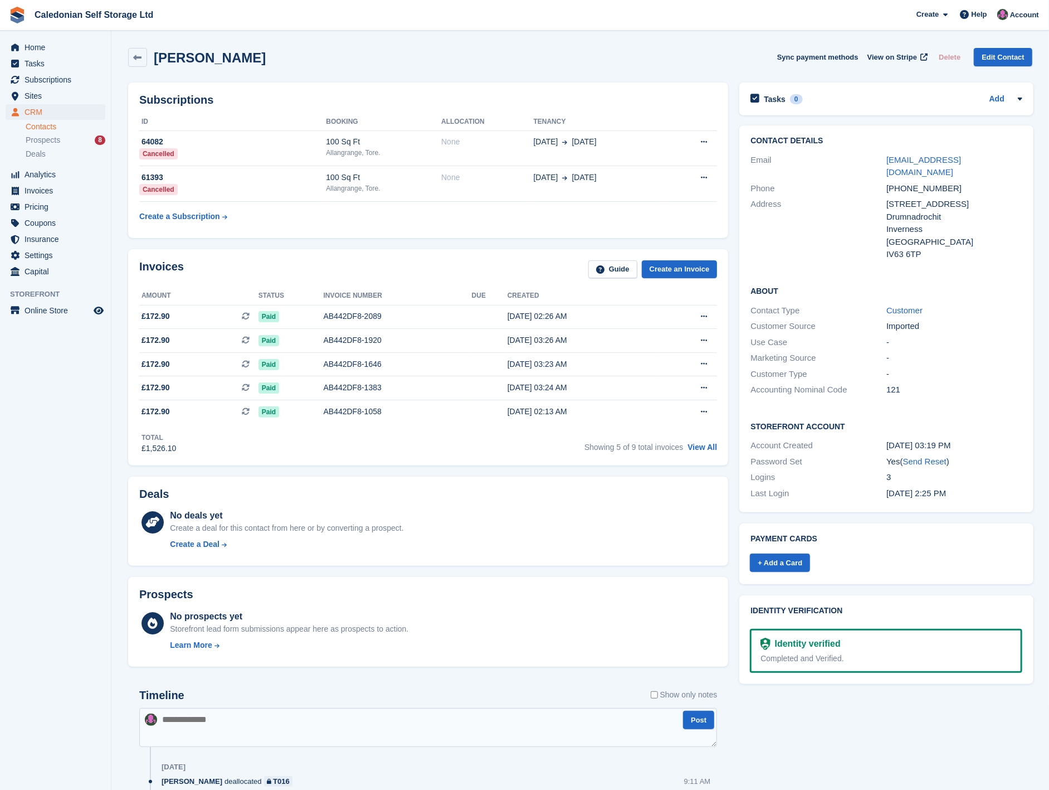
click at [915, 163] on link "shawnwindsor440@btinternet.com" at bounding box center [924, 166] width 75 height 22
click at [296, 142] on div "64082" at bounding box center [232, 142] width 187 height 12
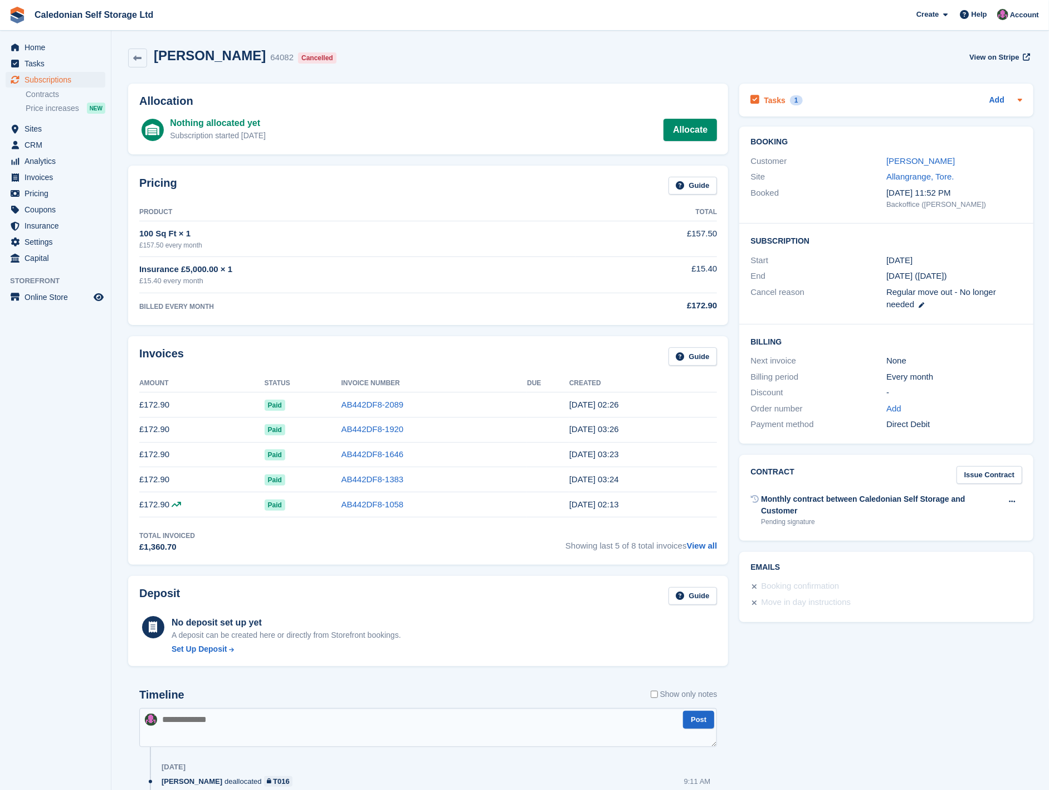
click at [777, 103] on h2 "Tasks" at bounding box center [775, 100] width 22 height 10
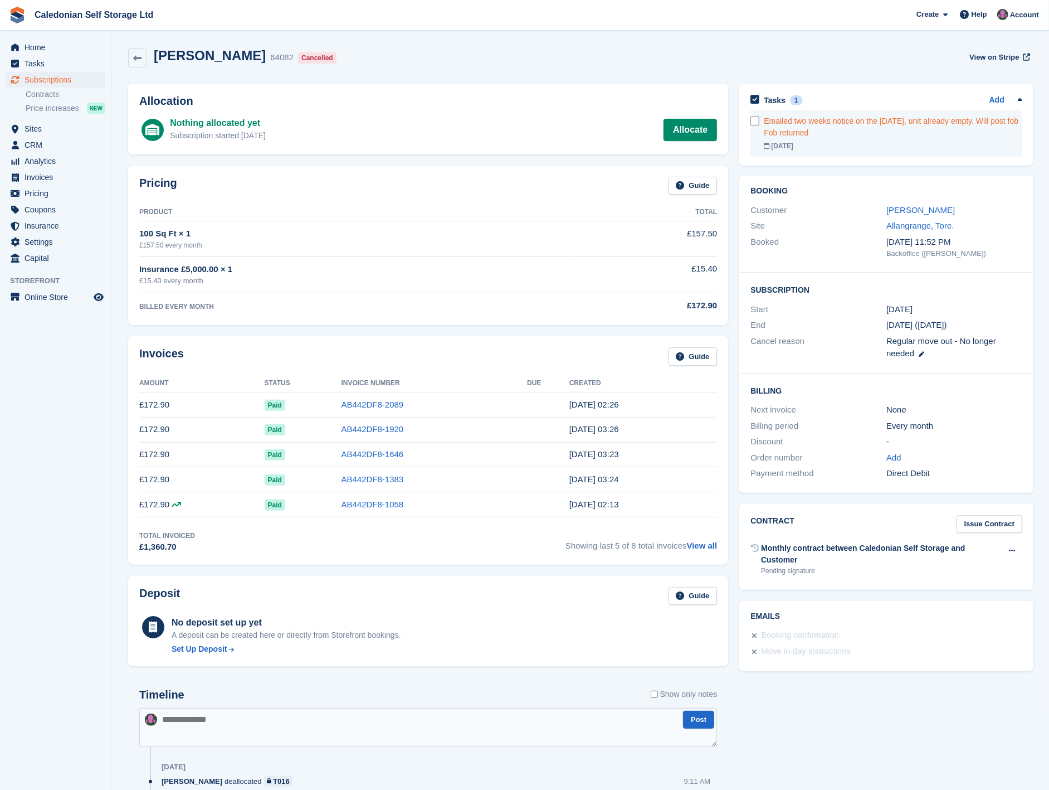
click at [811, 127] on div "Emailed two weeks notice on the [DATE], unit already empty. Will post fob Fob r…" at bounding box center [893, 126] width 259 height 23
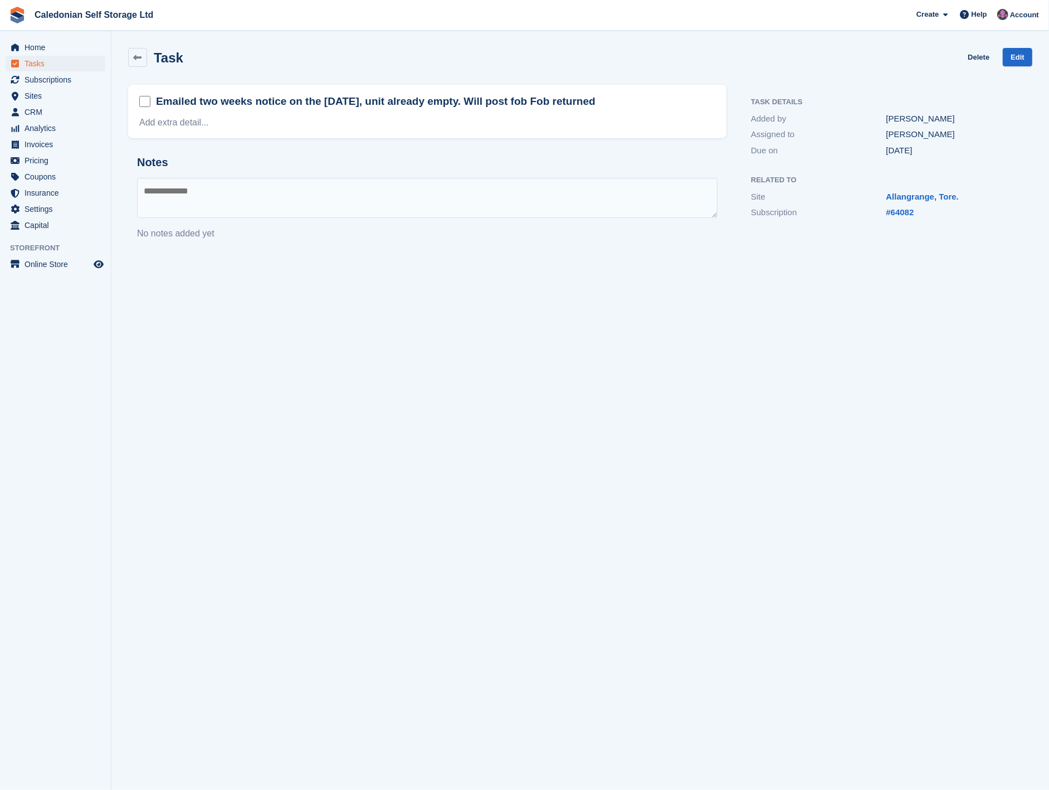
click at [219, 195] on textarea at bounding box center [427, 198] width 581 height 40
type textarea "**********"
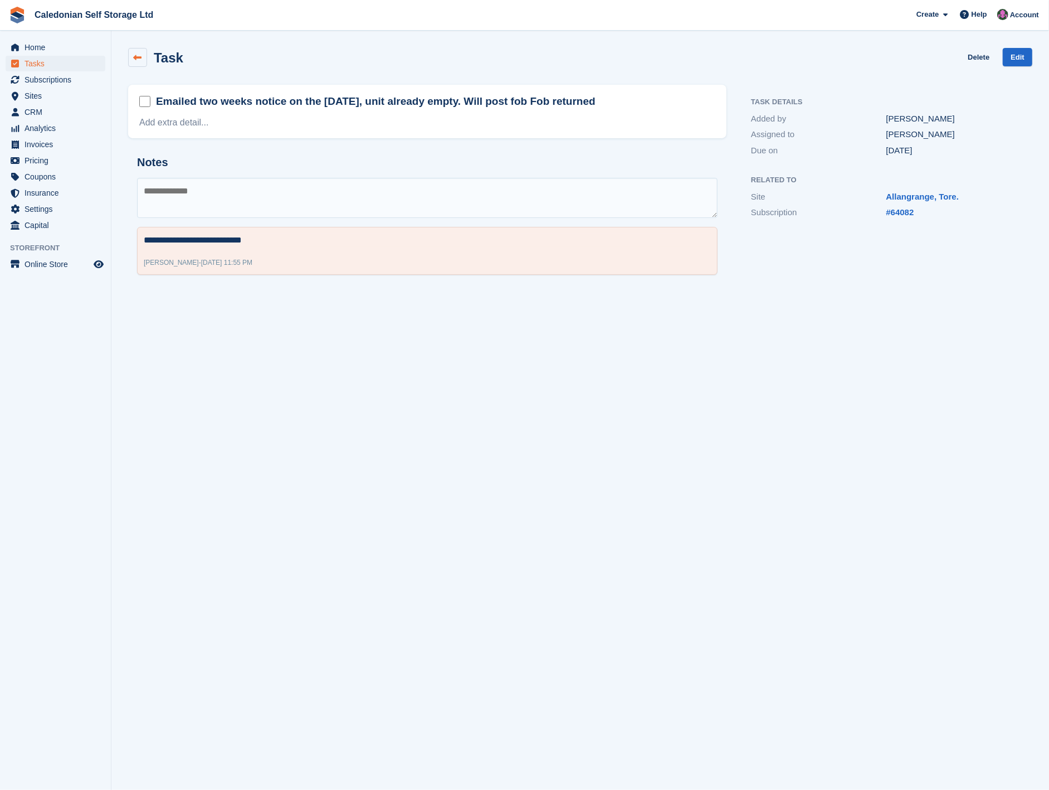
click at [141, 58] on icon at bounding box center [138, 57] width 8 height 8
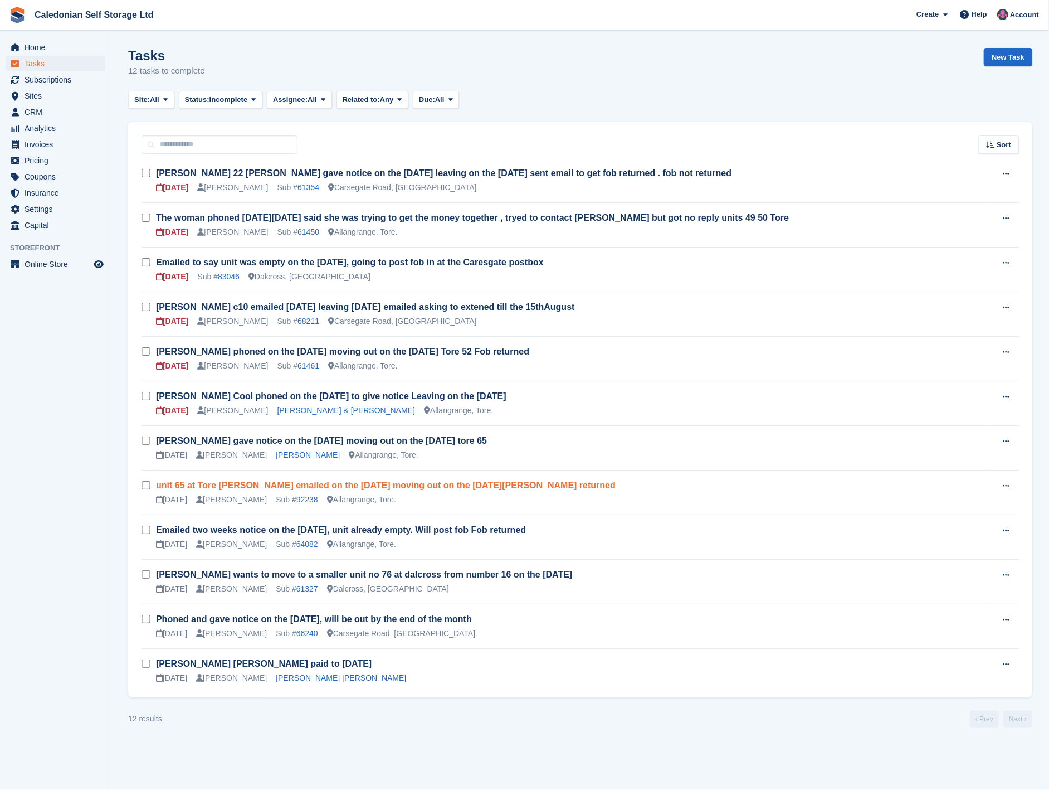
click at [444, 485] on link "unit 65 at Tore philip Hunt emailed on the 28th July moving out on the 15th Aug…" at bounding box center [386, 484] width 460 height 9
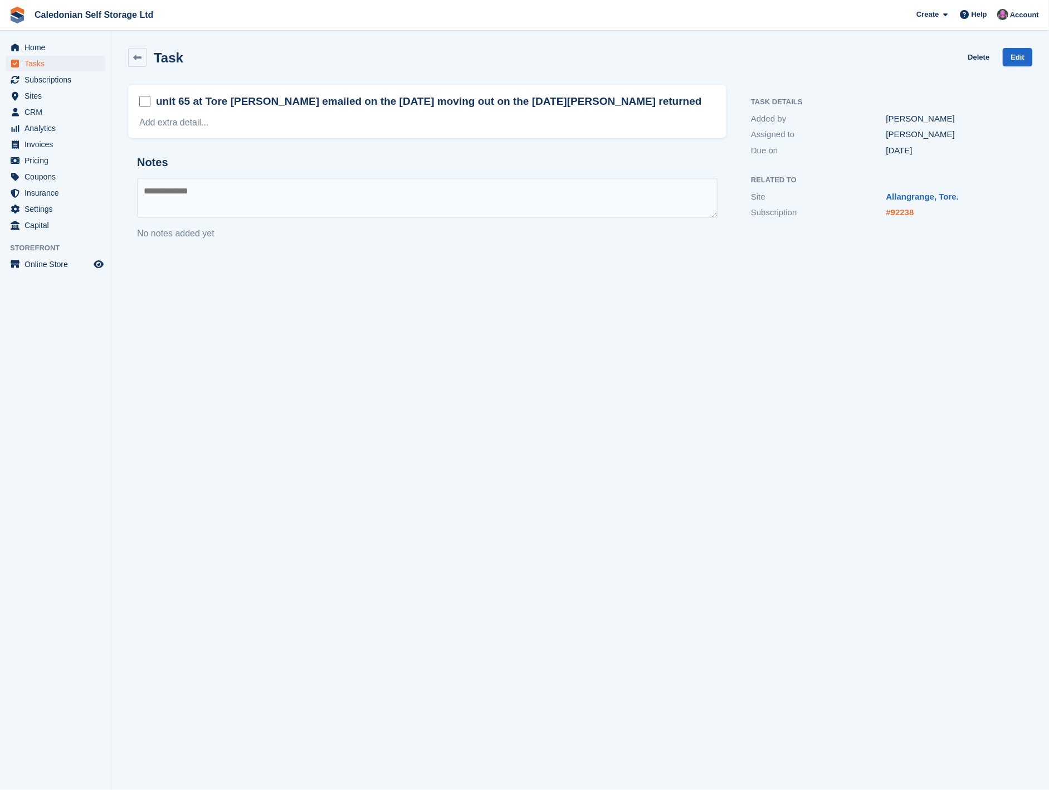
click at [907, 217] on link "#92238" at bounding box center [901, 211] width 28 height 9
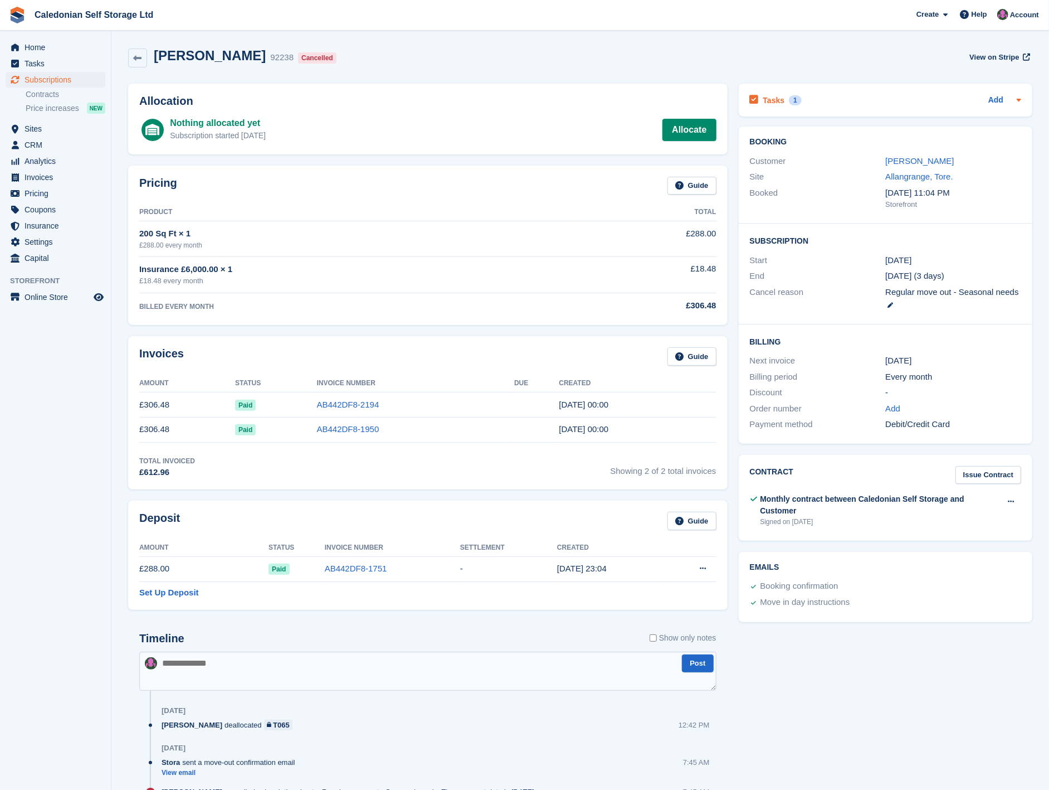
click at [772, 102] on h2 "Tasks" at bounding box center [774, 100] width 22 height 10
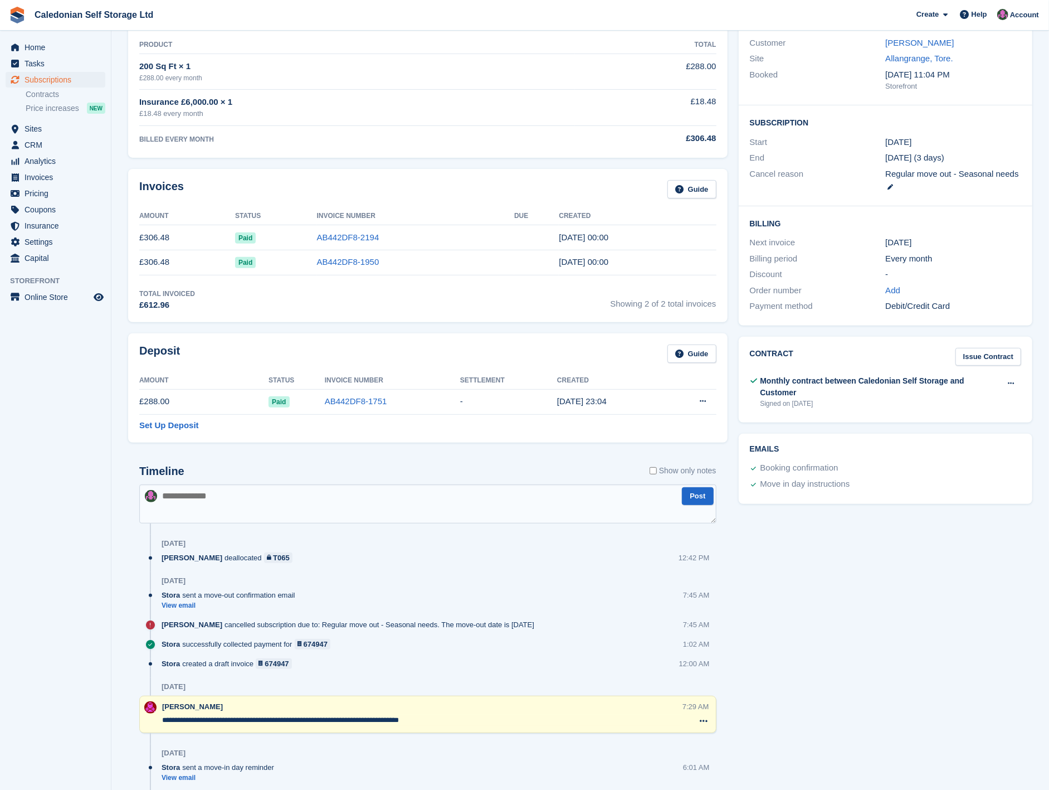
scroll to position [165, 0]
click at [363, 236] on link "AB442DF8-2194" at bounding box center [348, 238] width 62 height 9
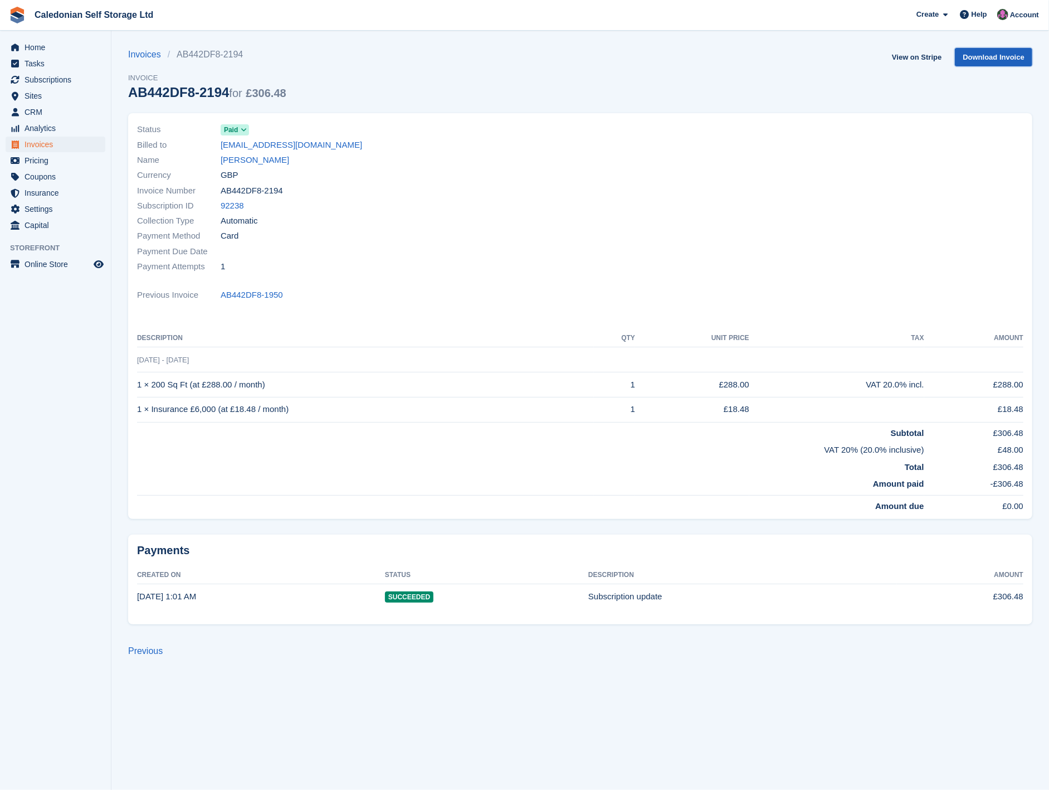
click at [1009, 54] on link "Download Invoice" at bounding box center [993, 57] width 77 height 18
click at [485, 76] on div "Invoices AB442DF8-2194 Invoice AB442DF8-2194 for £306.48 View on Stripe Downloa…" at bounding box center [580, 80] width 904 height 65
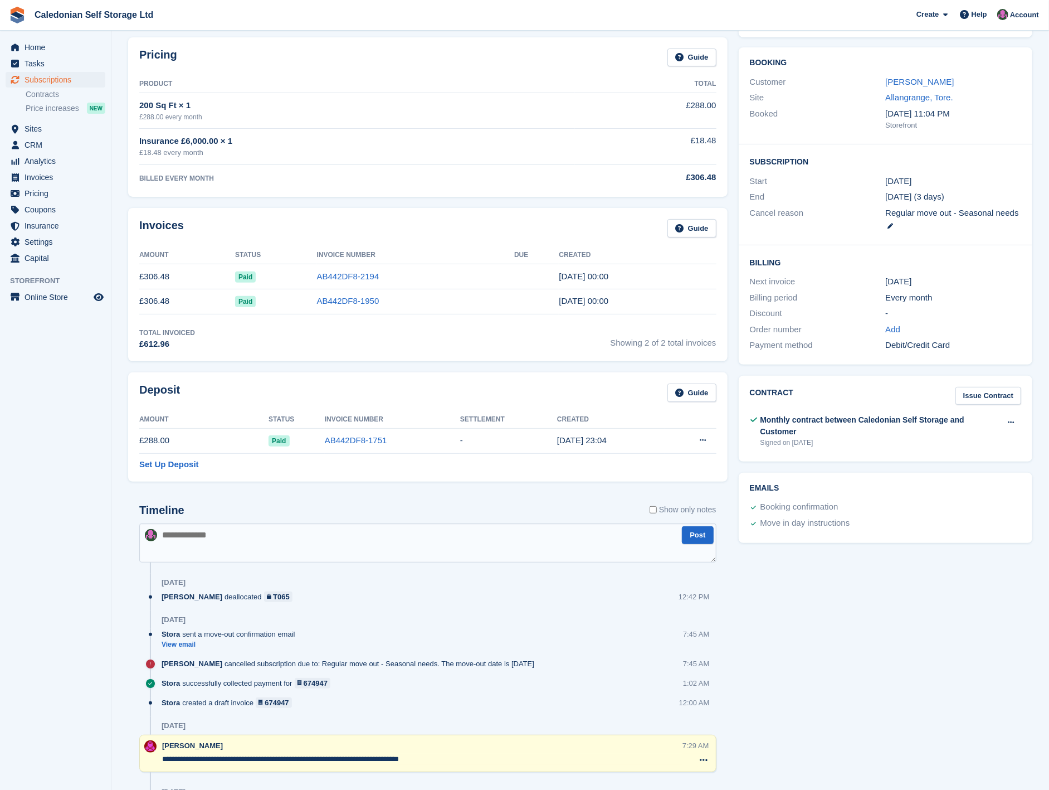
scroll to position [124, 0]
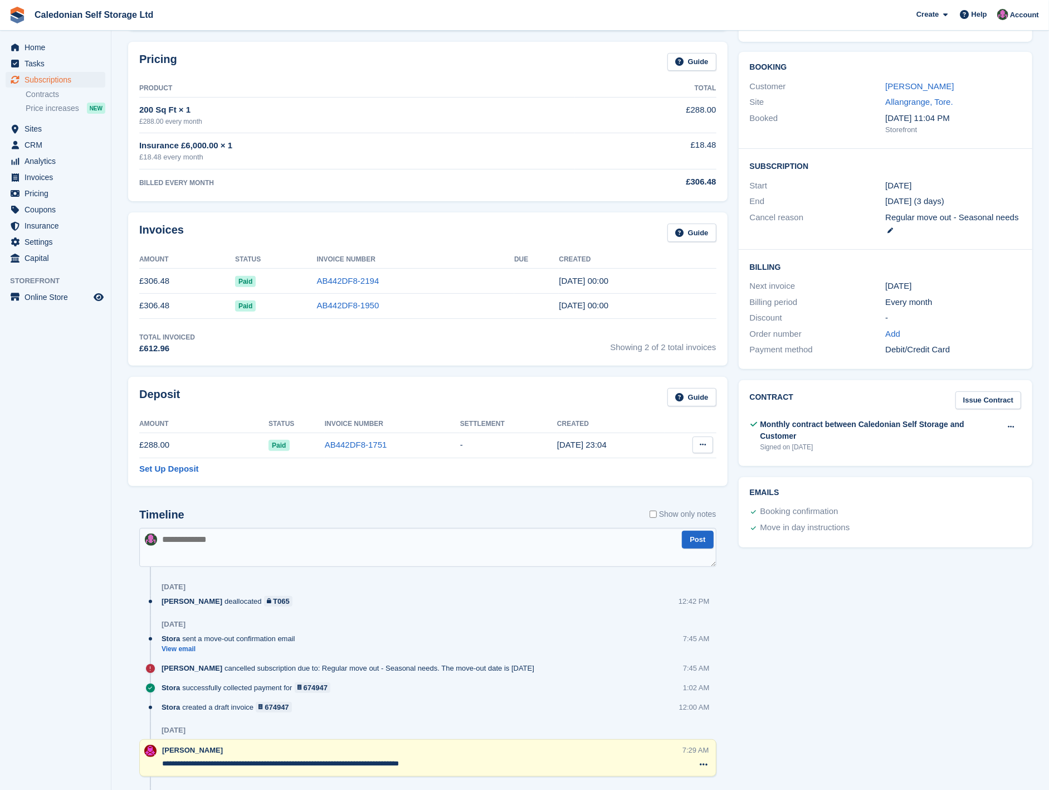
click at [700, 448] on icon at bounding box center [703, 444] width 6 height 7
click at [667, 469] on p "Settle deposit" at bounding box center [659, 466] width 97 height 14
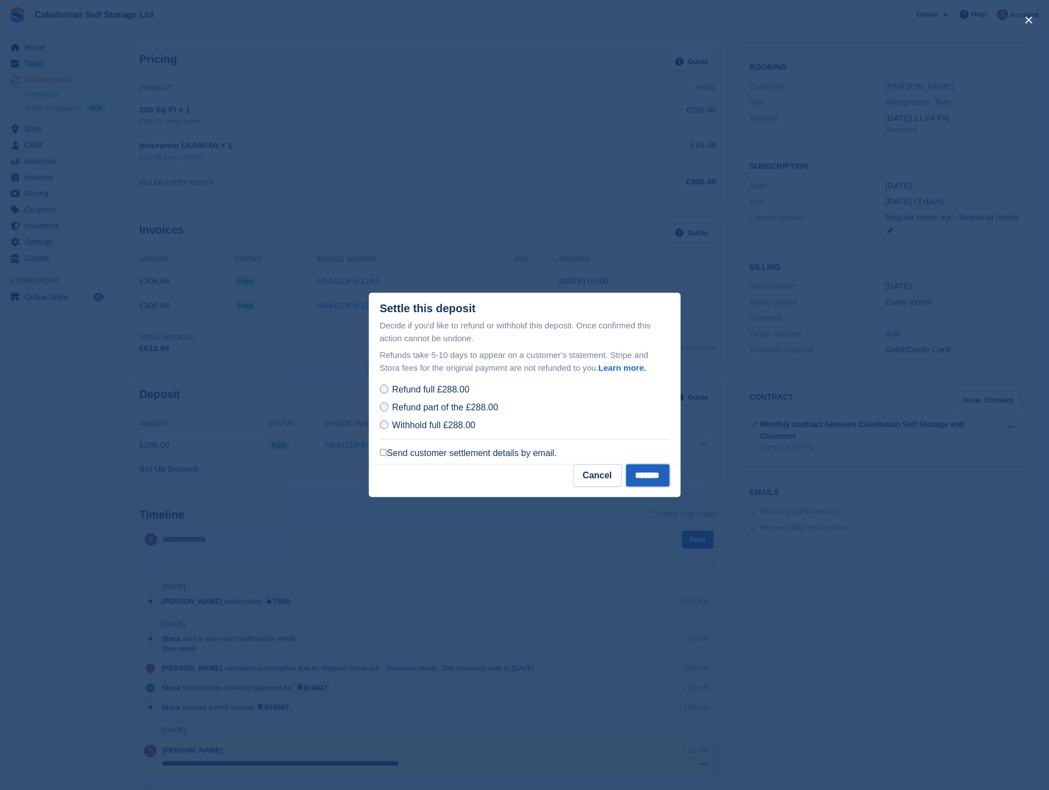
click at [644, 476] on input "*******" at bounding box center [647, 475] width 43 height 22
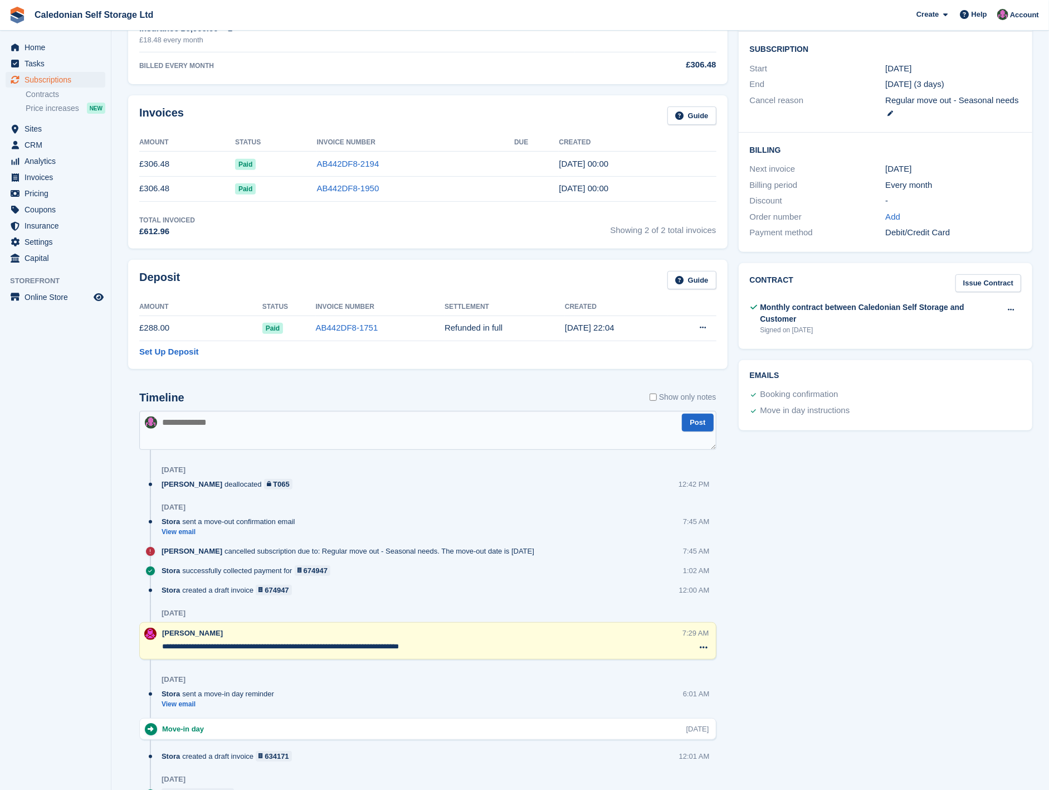
scroll to position [247, 0]
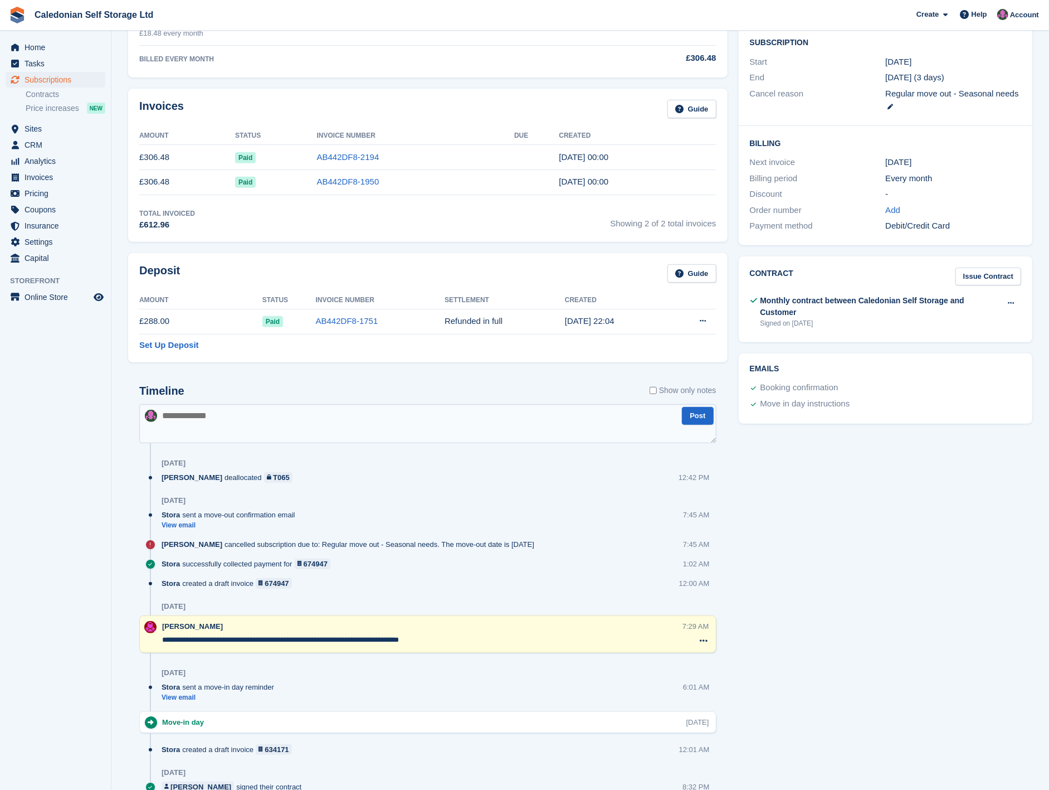
click at [325, 163] on td "AB442DF8-2194" at bounding box center [415, 157] width 197 height 25
click at [337, 158] on link "AB442DF8-2194" at bounding box center [348, 156] width 62 height 9
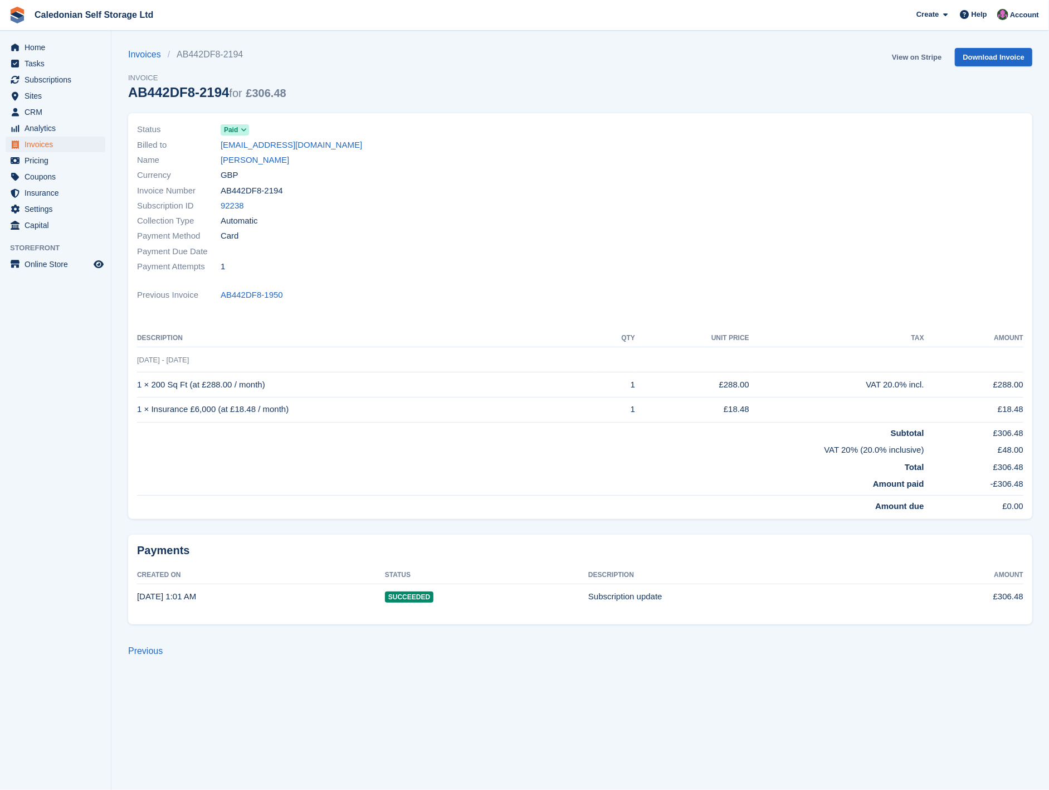
click at [916, 56] on link "View on Stripe" at bounding box center [917, 57] width 59 height 18
click at [247, 147] on link "[EMAIL_ADDRESS][DOMAIN_NAME]" at bounding box center [292, 145] width 142 height 13
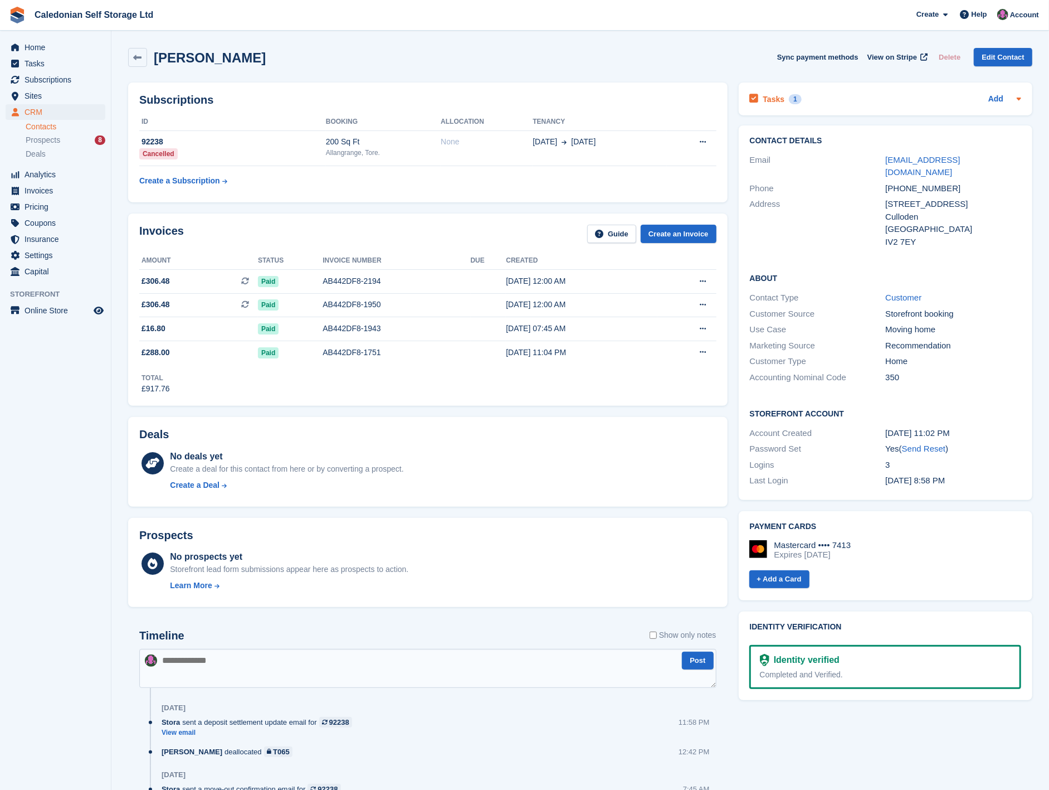
click at [767, 98] on h2 "Tasks" at bounding box center [774, 99] width 22 height 10
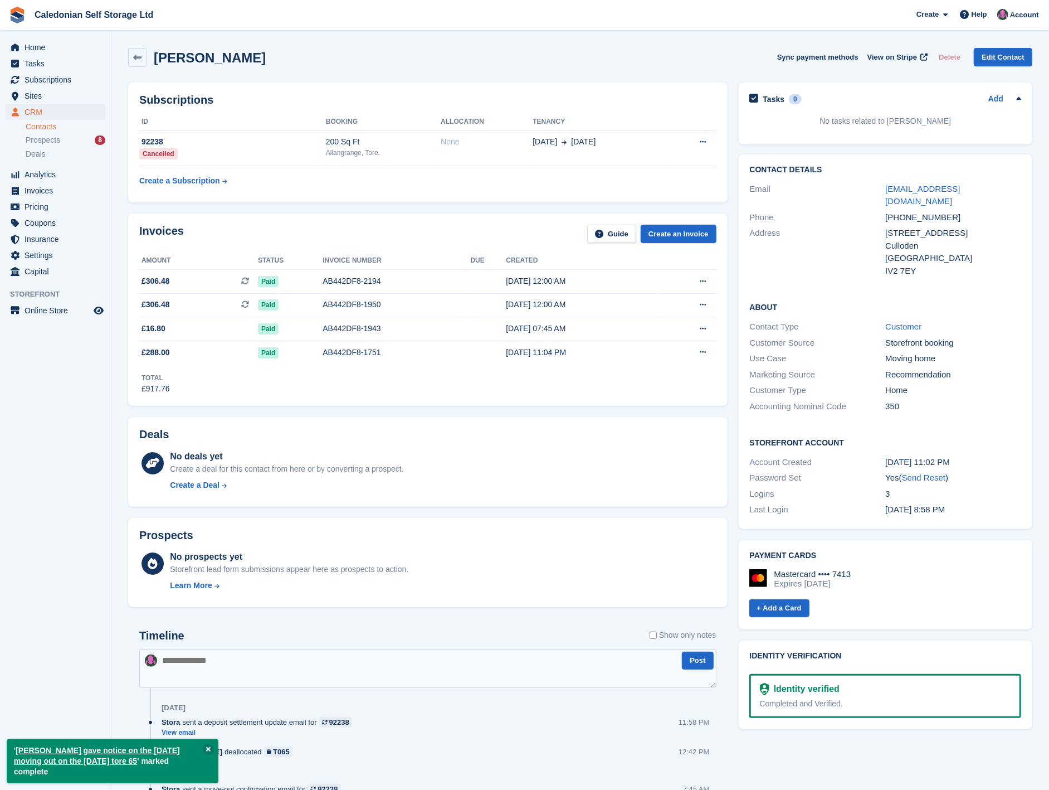
click at [233, 670] on textarea at bounding box center [427, 668] width 577 height 39
click at [395, 149] on div "Allangrange, Tore." at bounding box center [383, 153] width 115 height 10
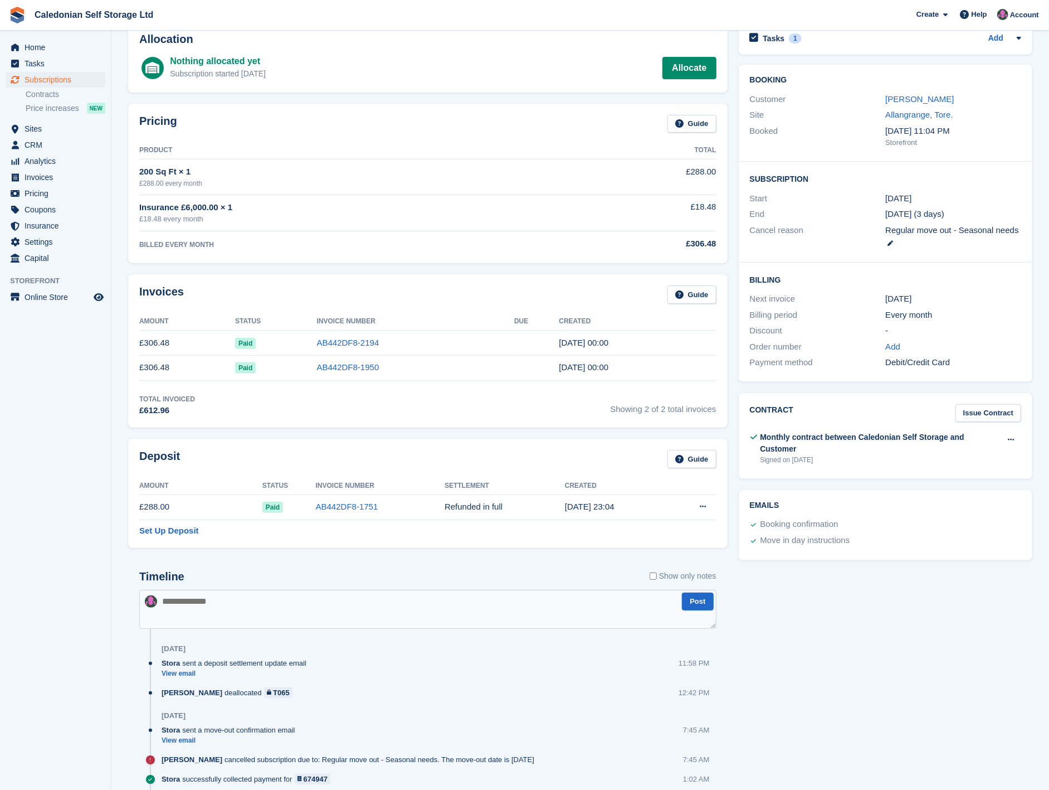
scroll to position [124, 0]
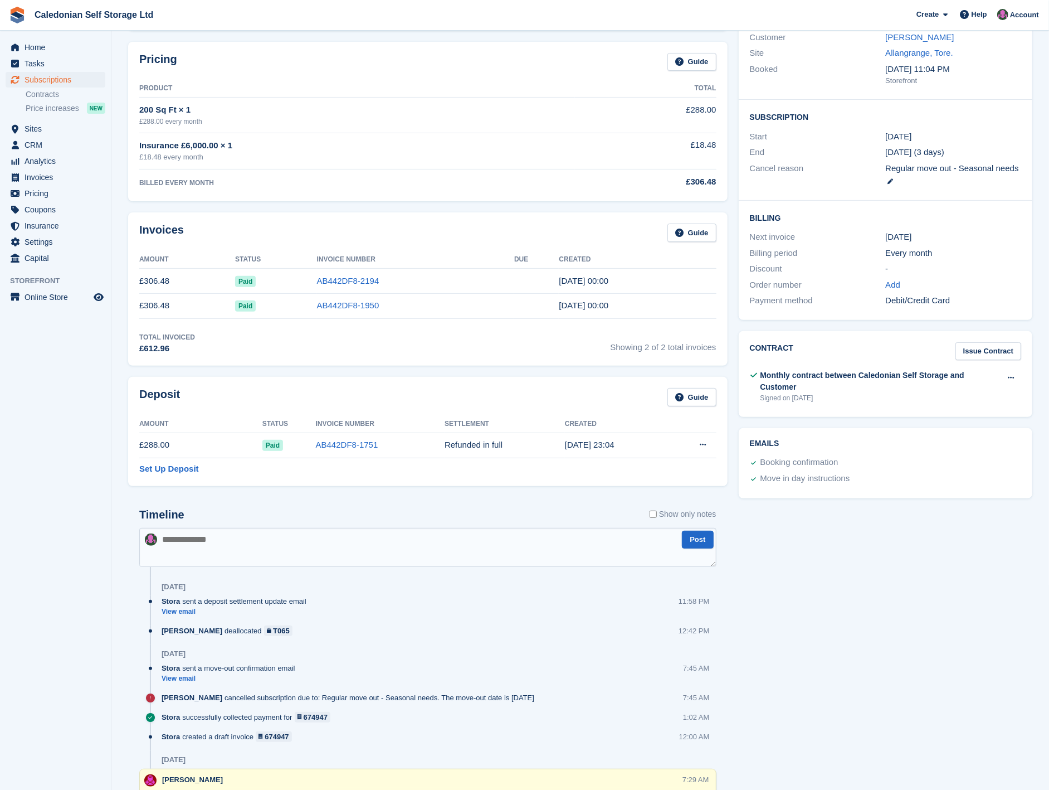
click at [202, 549] on textarea at bounding box center [427, 547] width 577 height 39
type textarea "**********"
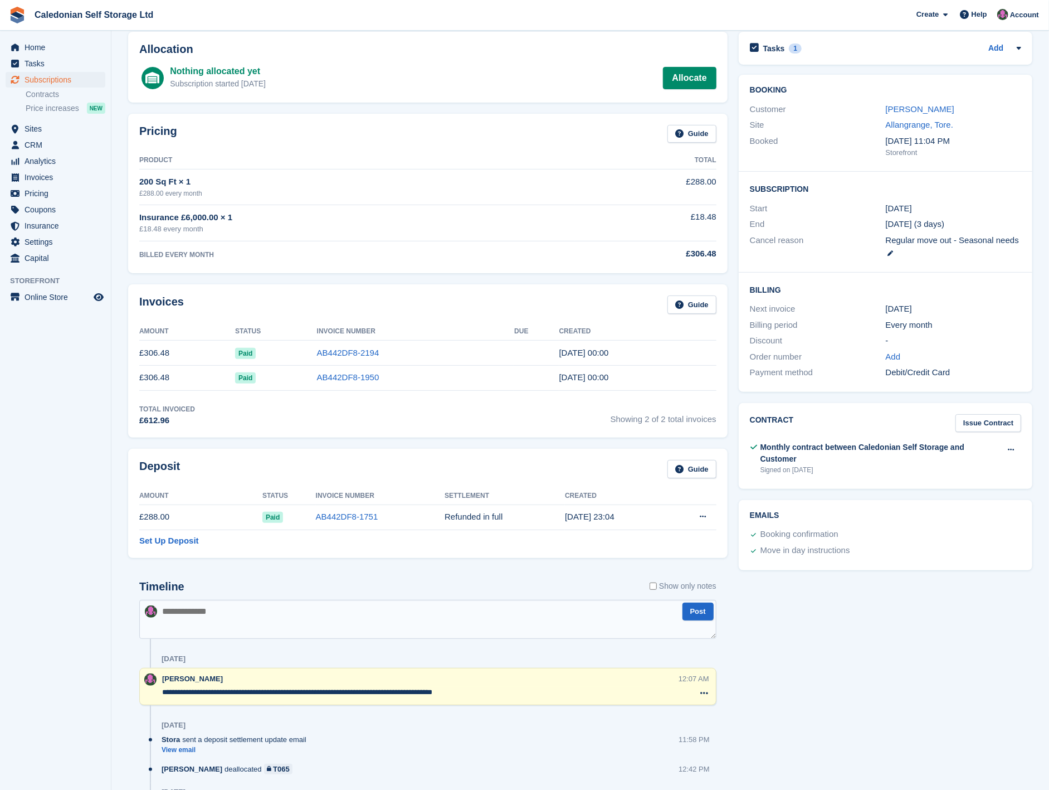
scroll to position [0, 0]
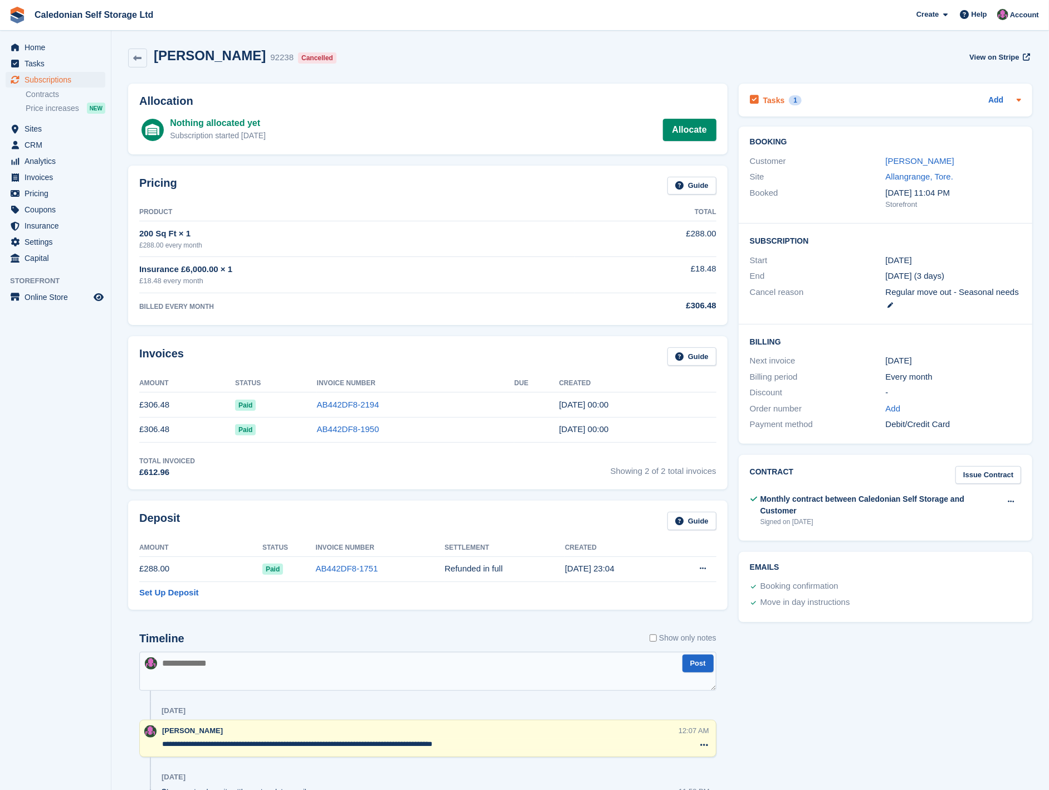
click at [783, 96] on div "Tasks 1" at bounding box center [776, 100] width 52 height 15
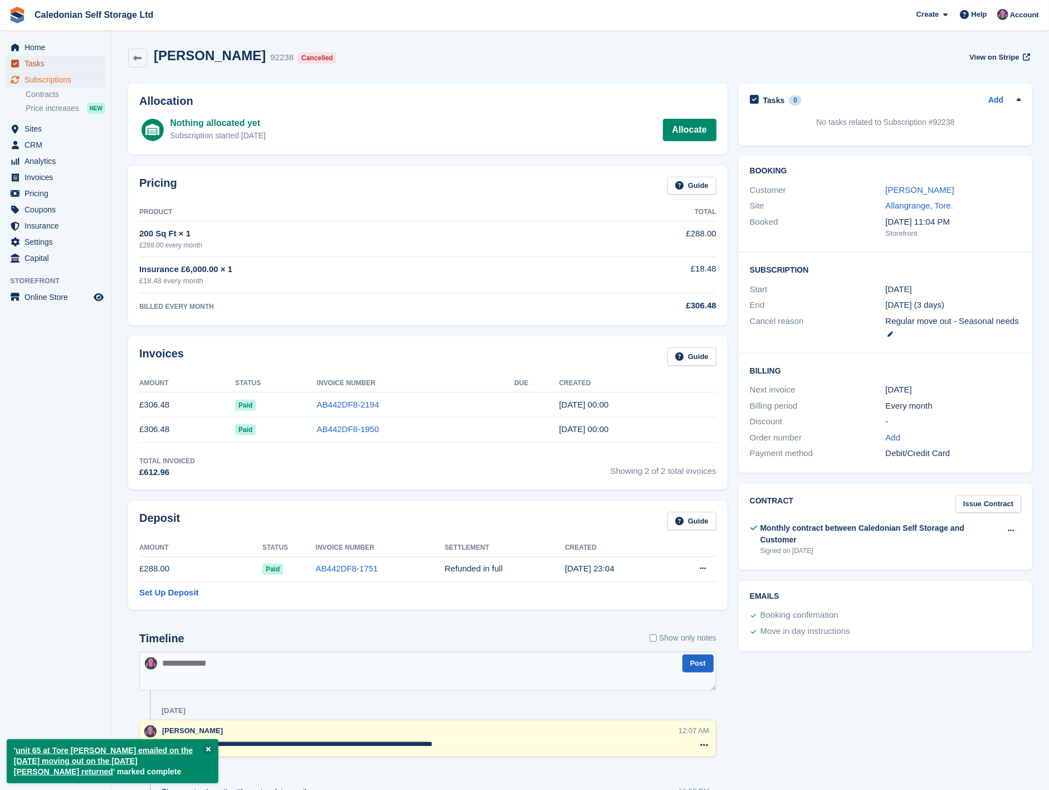
click at [53, 66] on span "Tasks" at bounding box center [58, 64] width 67 height 16
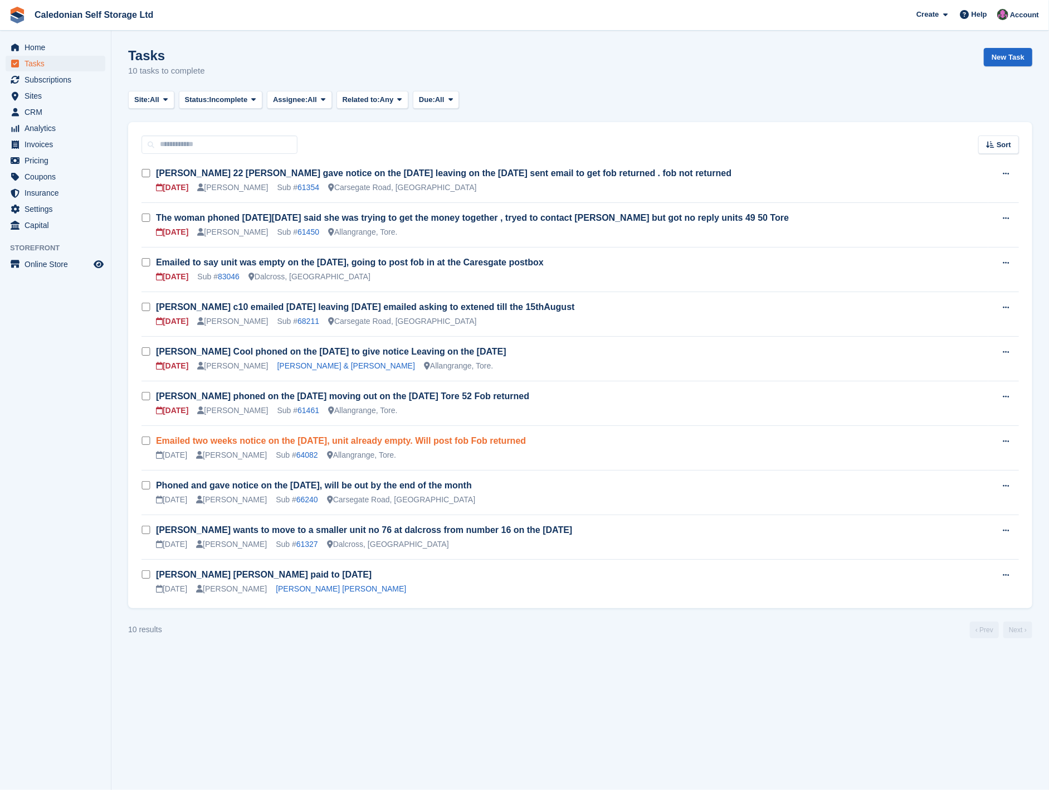
click at [266, 442] on link "Emailed two weeks notice on the 8th of August, unit already empty. Will post fo…" at bounding box center [341, 440] width 370 height 9
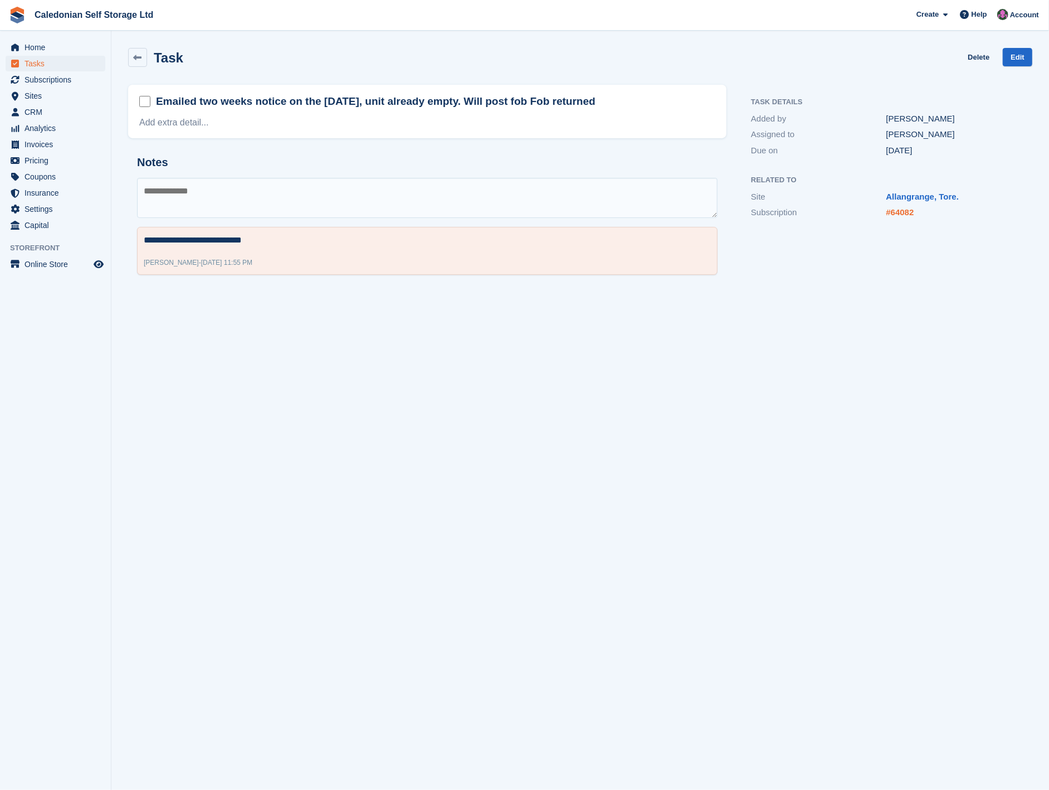
click at [897, 208] on link "#64082" at bounding box center [901, 211] width 28 height 9
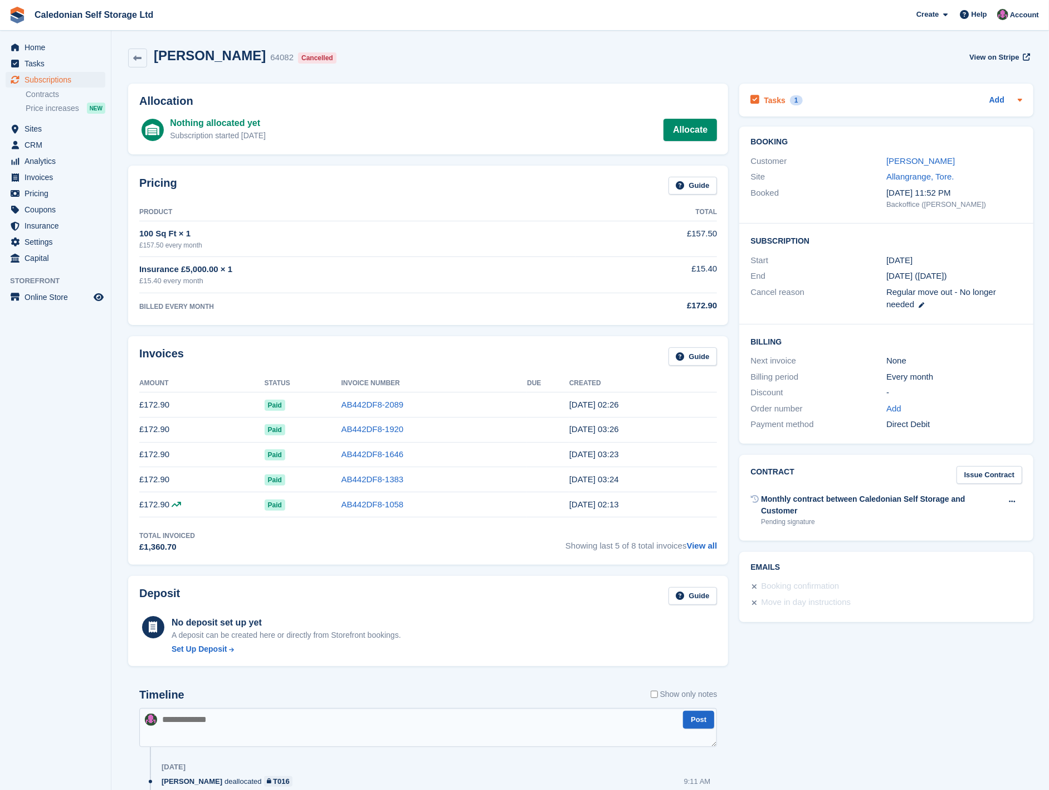
click at [779, 103] on h2 "Tasks" at bounding box center [775, 100] width 22 height 10
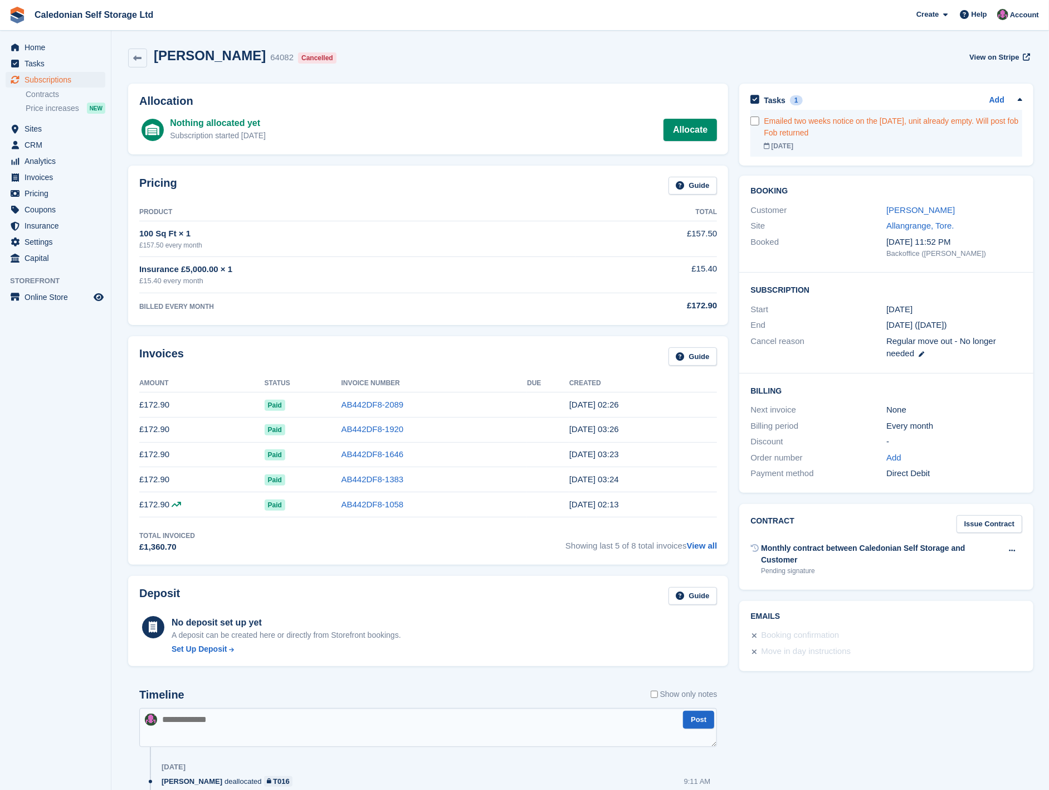
click at [778, 123] on div "Emailed two weeks notice on the 8th of August, unit already empty. Will post fo…" at bounding box center [893, 126] width 259 height 23
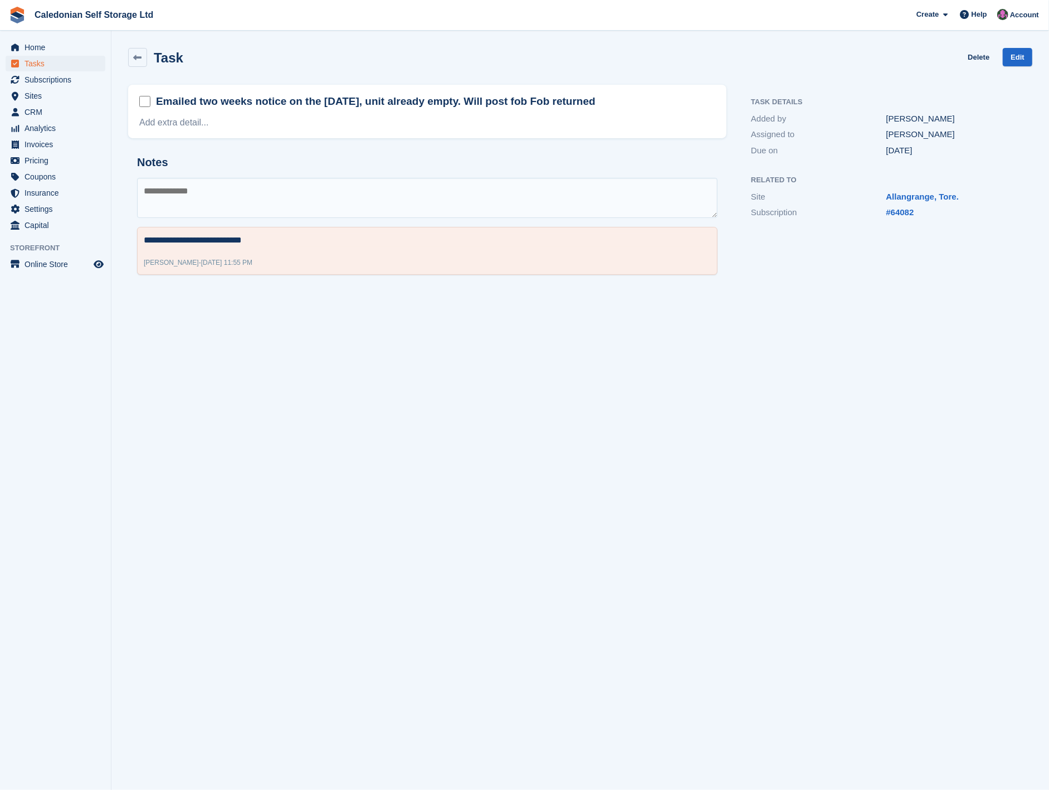
click at [157, 100] on h2 "Emailed two weeks notice on the 8th of August, unit already empty. Will post fo…" at bounding box center [376, 101] width 440 height 14
click at [152, 91] on div "Emailed two weeks notice on the 8th of August, unit already empty. Will post fo…" at bounding box center [427, 111] width 598 height 53
click at [157, 98] on h2 "Emailed two weeks notice on the 8th of August, unit already empty. Will post fo…" at bounding box center [376, 101] width 440 height 14
click at [156, 99] on h2 "Emailed two weeks notice on the 8th of August, unit already empty. Will post fo…" at bounding box center [376, 101] width 440 height 14
click at [163, 101] on h2 "Emailed two weeks notice on the 8th of August, unit already empty. Will post fo…" at bounding box center [376, 101] width 440 height 14
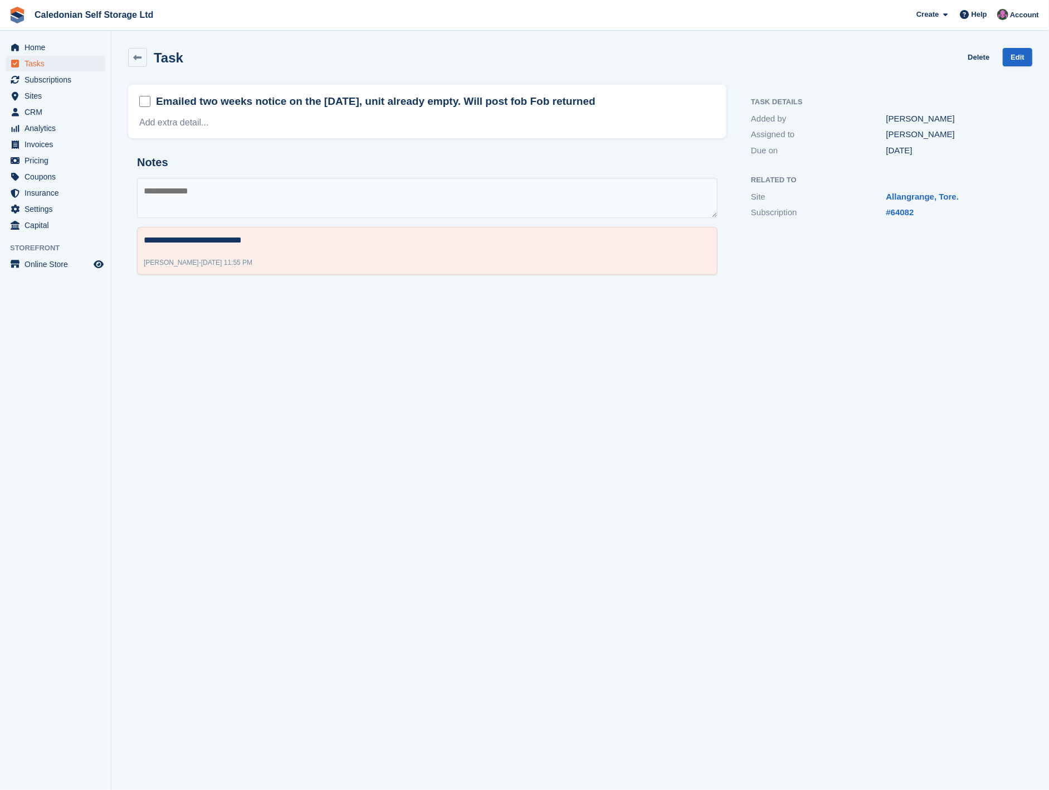
click at [516, 125] on div "Add extra detail..." at bounding box center [427, 122] width 576 height 13
click at [191, 125] on link "Add extra detail..." at bounding box center [174, 122] width 70 height 9
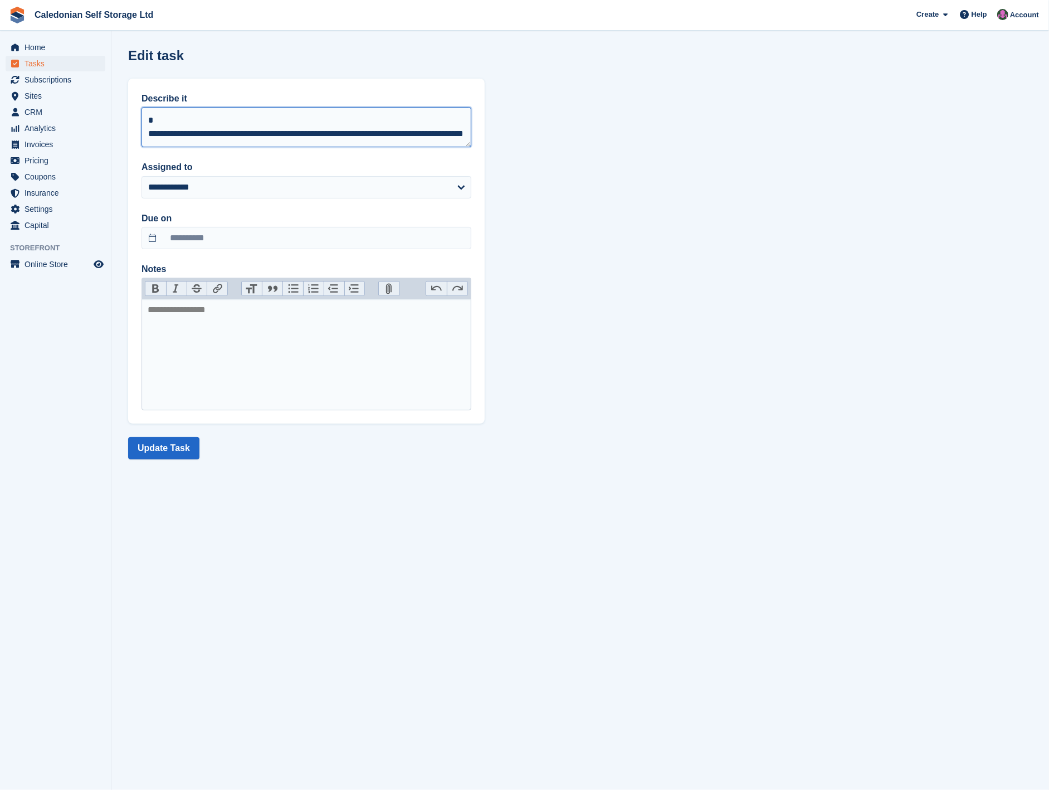
click at [149, 130] on textarea "**********" at bounding box center [307, 127] width 330 height 40
type textarea "**********"
click at [174, 450] on button "Update Task" at bounding box center [163, 448] width 71 height 22
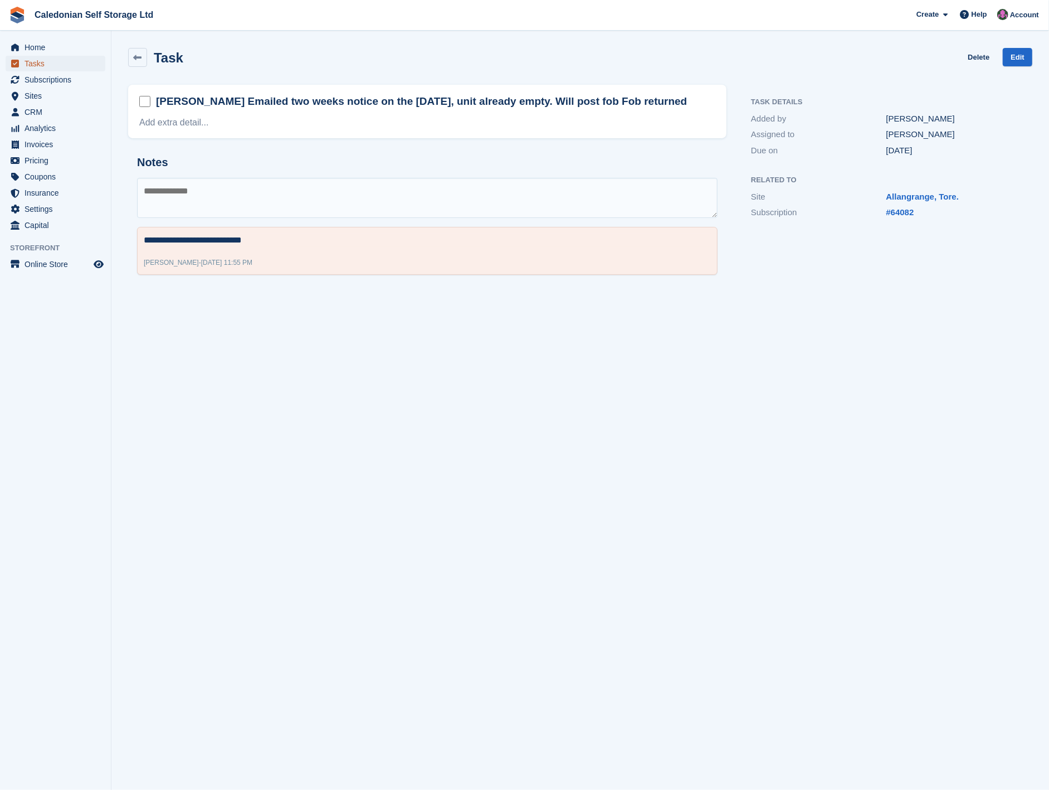
click at [57, 62] on span "Tasks" at bounding box center [58, 64] width 67 height 16
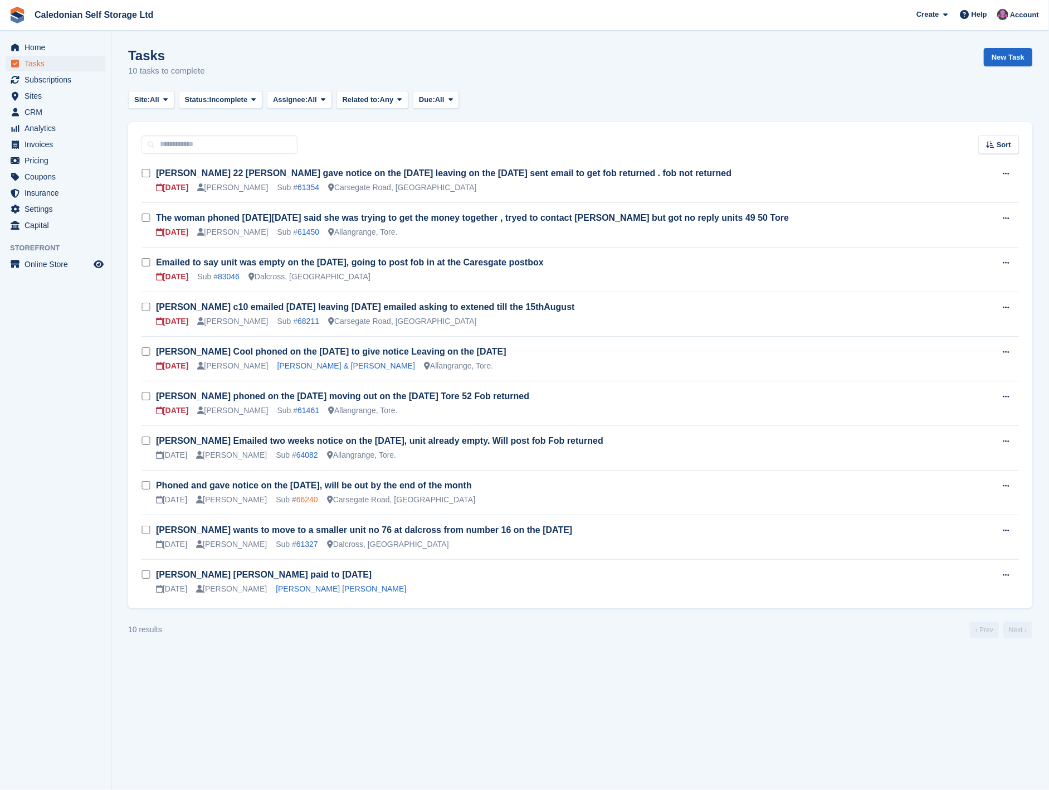
click at [296, 499] on link "66240" at bounding box center [307, 499] width 22 height 9
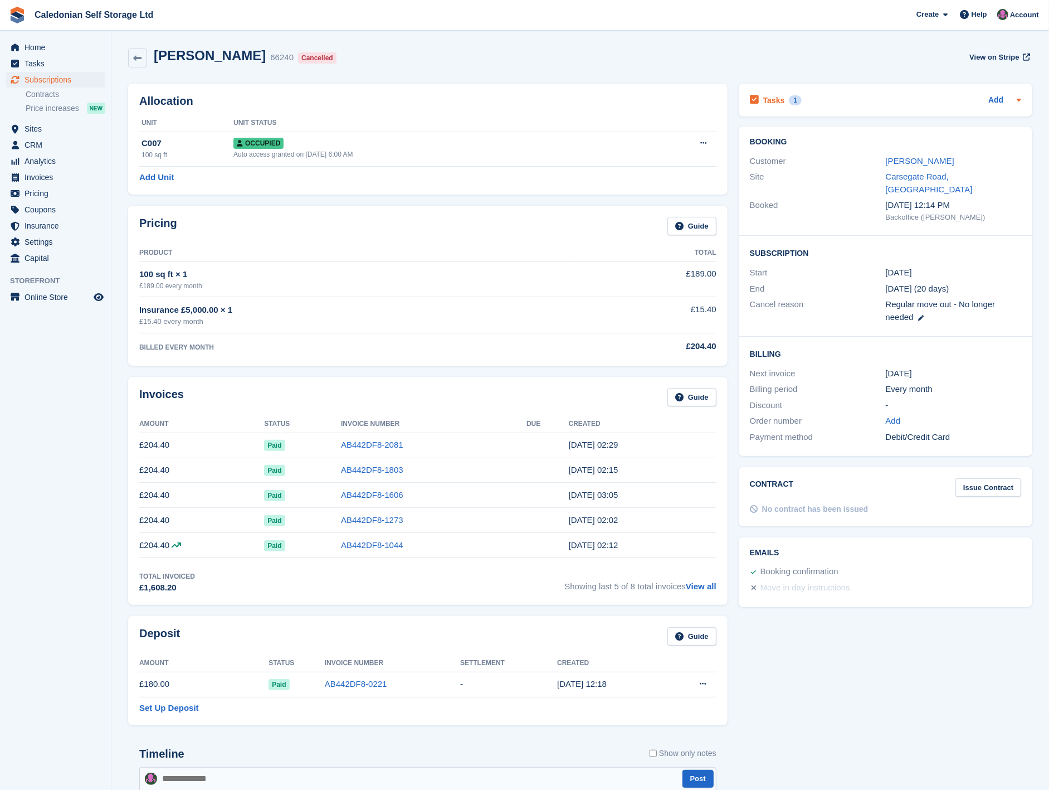
click at [764, 98] on h2 "Tasks" at bounding box center [774, 100] width 22 height 10
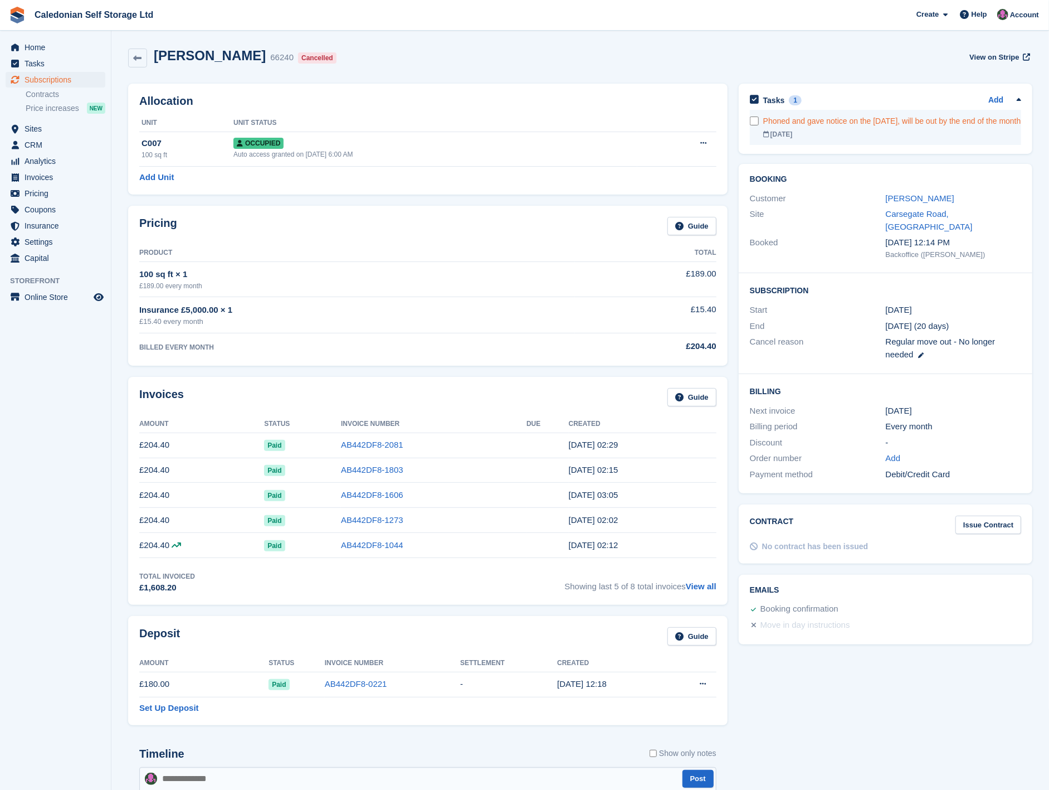
click at [790, 127] on div "Phoned and gave notice on the 6th of August, will be out by the end of the month" at bounding box center [892, 121] width 259 height 12
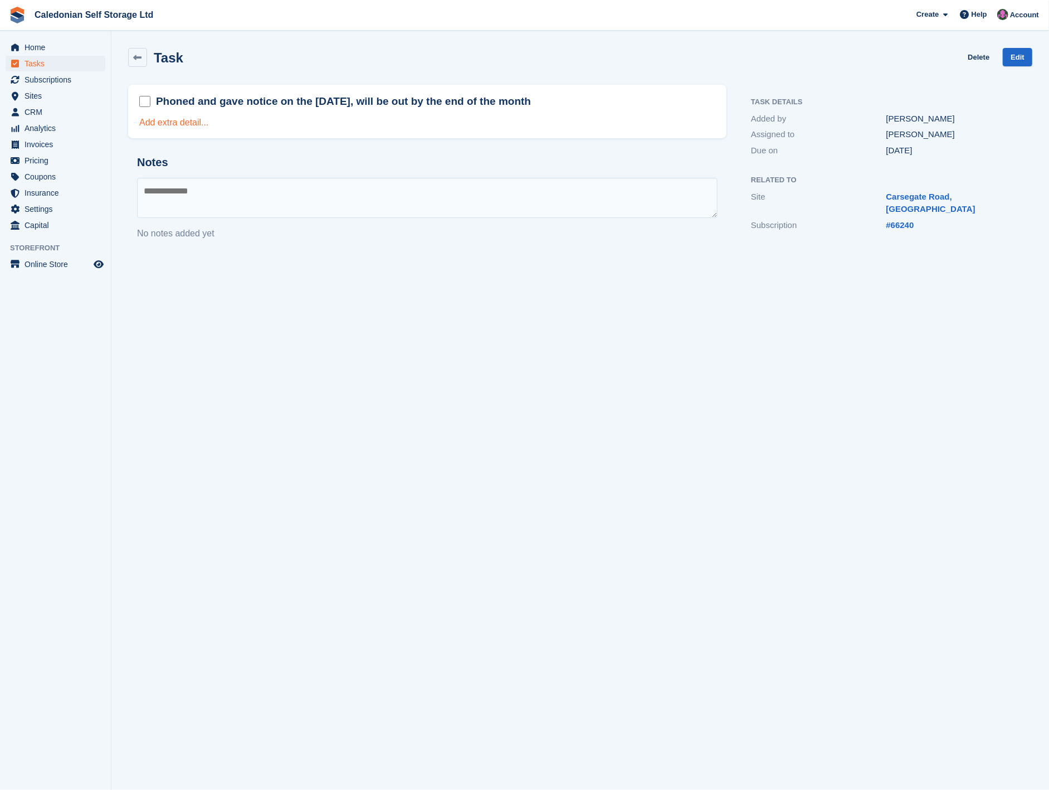
click at [166, 123] on link "Add extra detail..." at bounding box center [174, 122] width 70 height 9
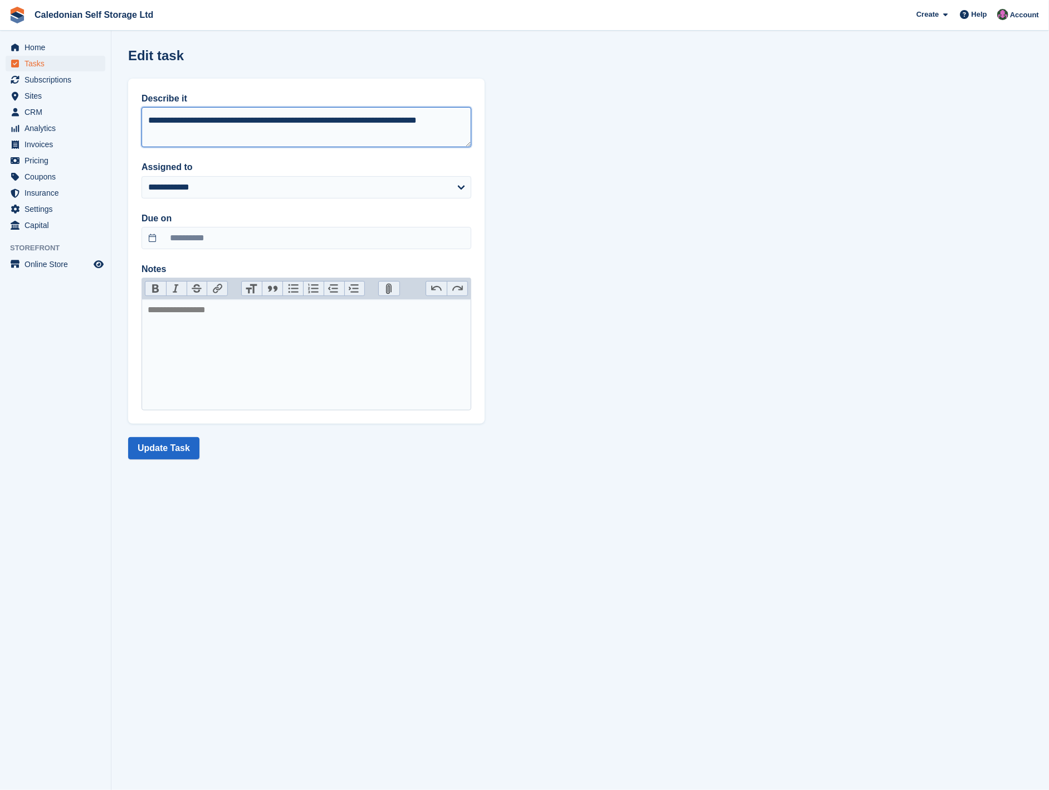
click at [150, 121] on textarea "**********" at bounding box center [307, 127] width 330 height 40
type textarea "**********"
click at [159, 439] on button "Update Task" at bounding box center [163, 448] width 71 height 22
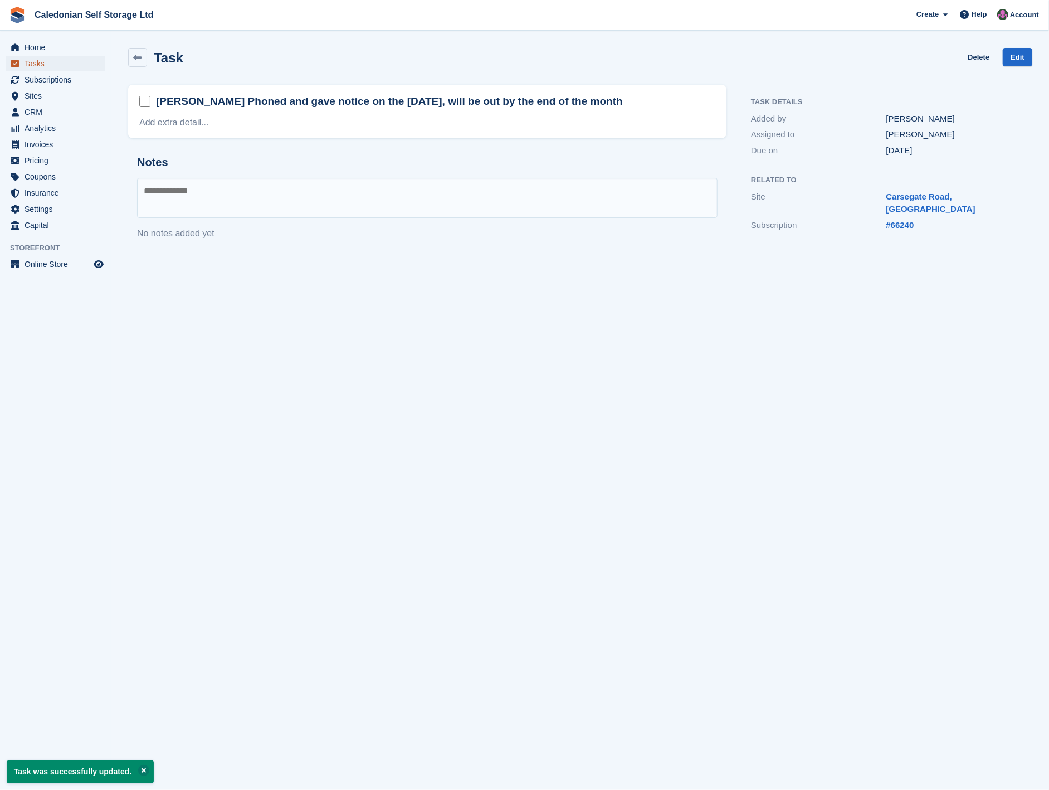
click at [48, 67] on span "Tasks" at bounding box center [58, 64] width 67 height 16
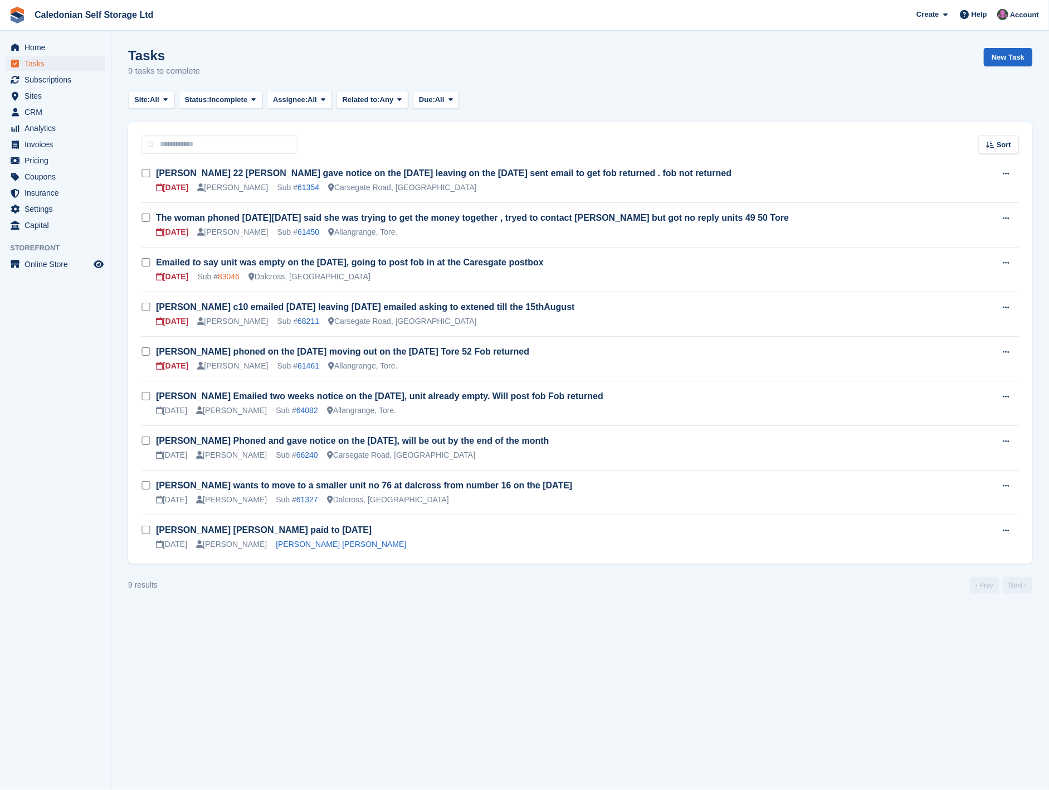
click at [222, 279] on link "83046" at bounding box center [229, 276] width 22 height 9
drag, startPoint x: 74, startPoint y: 80, endPoint x: 138, endPoint y: 121, distance: 75.9
click at [74, 79] on span "Subscriptions" at bounding box center [58, 80] width 67 height 16
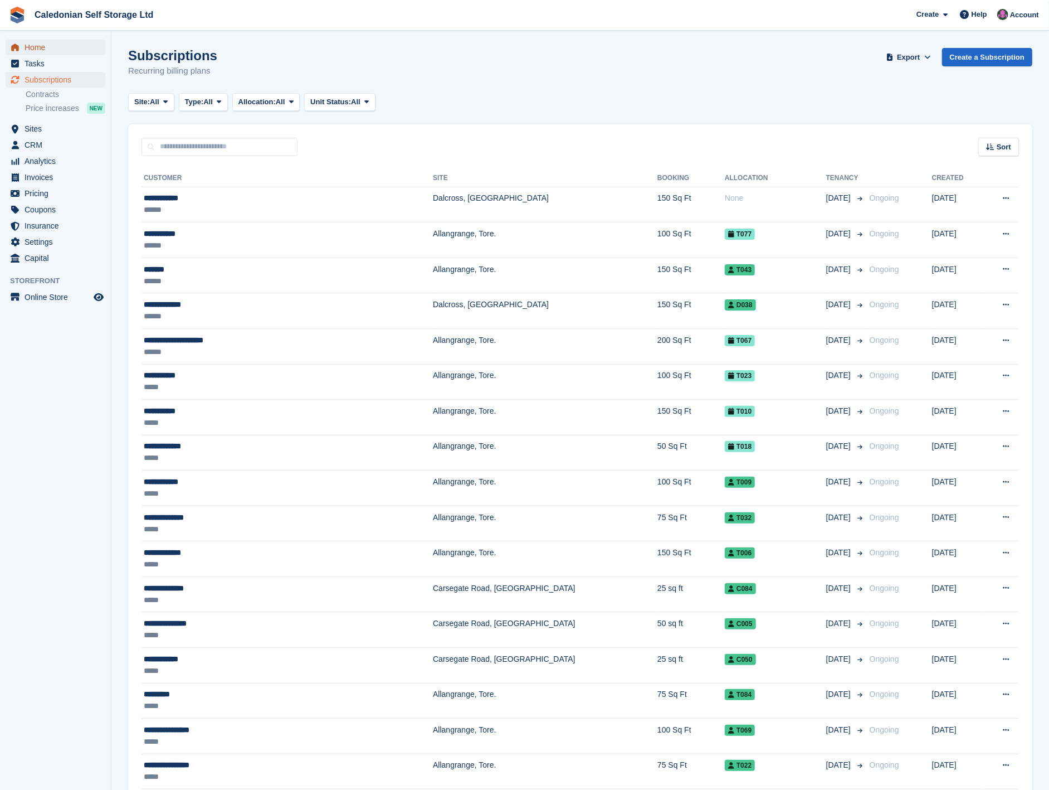
click at [32, 48] on span "Home" at bounding box center [58, 48] width 67 height 16
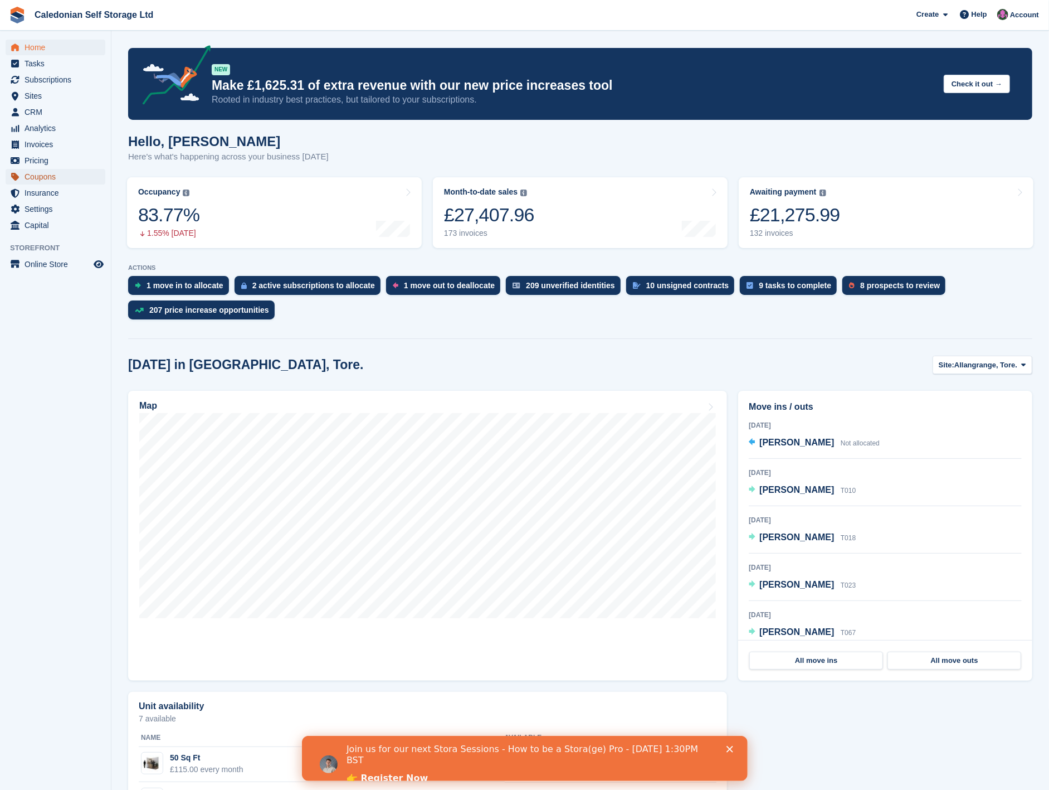
click at [28, 176] on span "Coupons" at bounding box center [58, 177] width 67 height 16
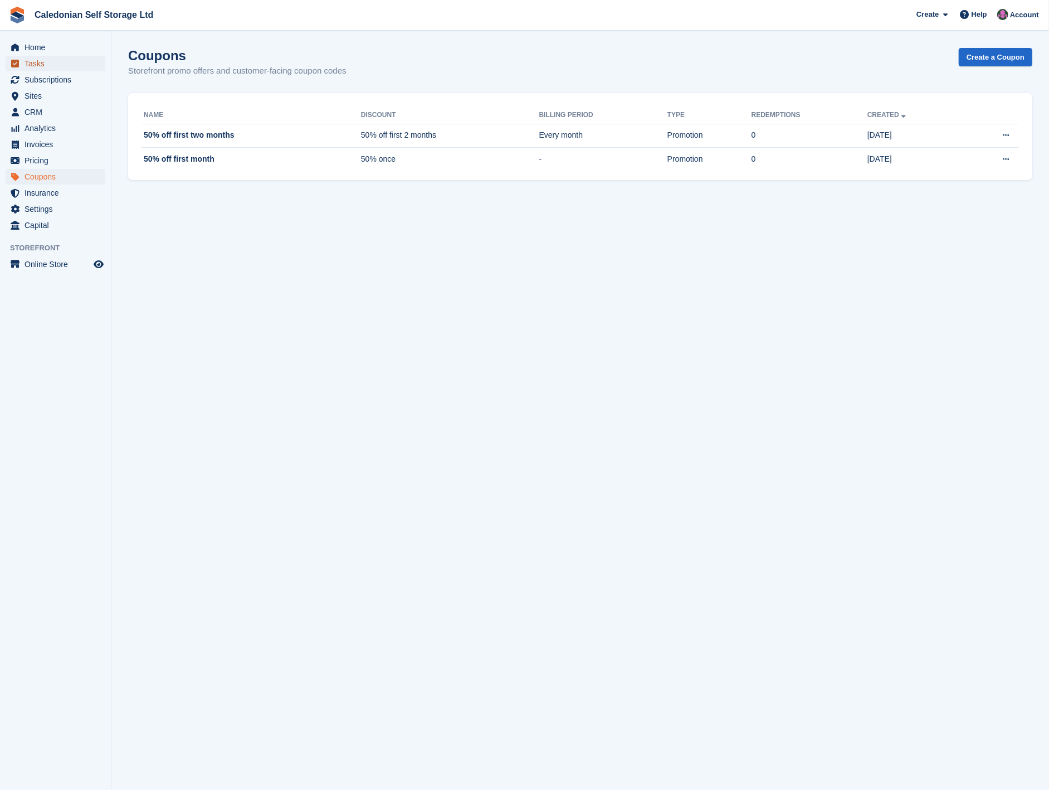
click at [59, 65] on span "Tasks" at bounding box center [58, 64] width 67 height 16
click at [60, 48] on span "Home" at bounding box center [58, 48] width 67 height 16
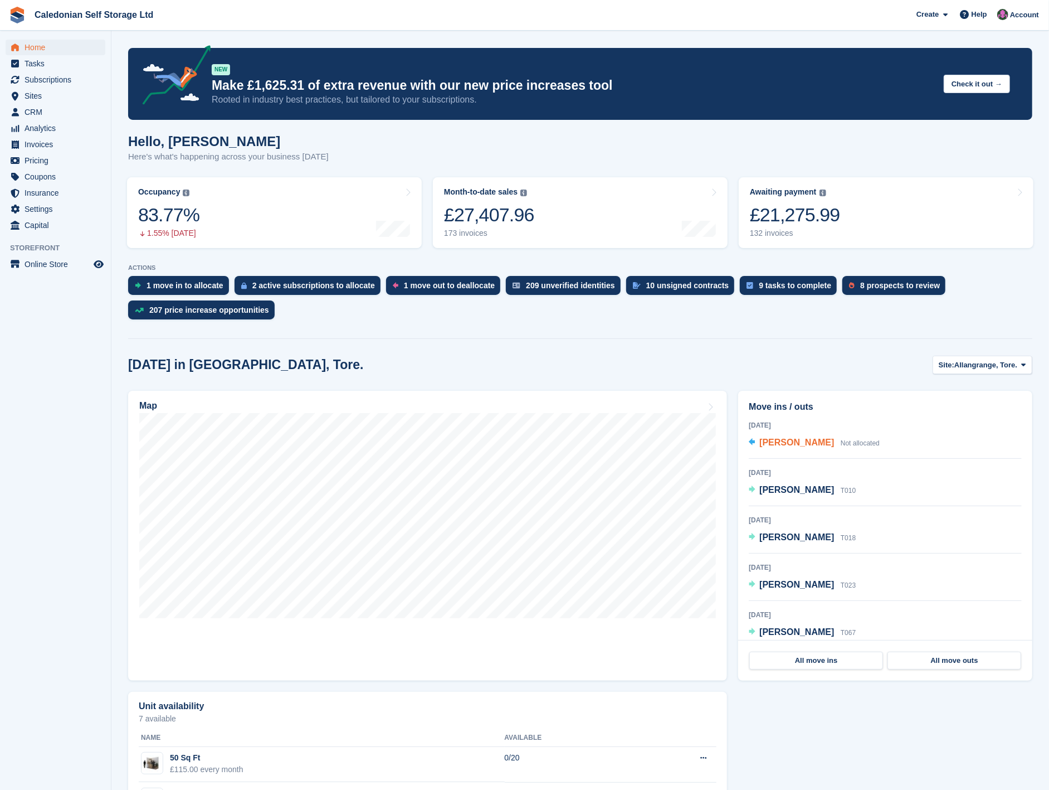
click at [785, 439] on span "[PERSON_NAME]" at bounding box center [797, 441] width 75 height 9
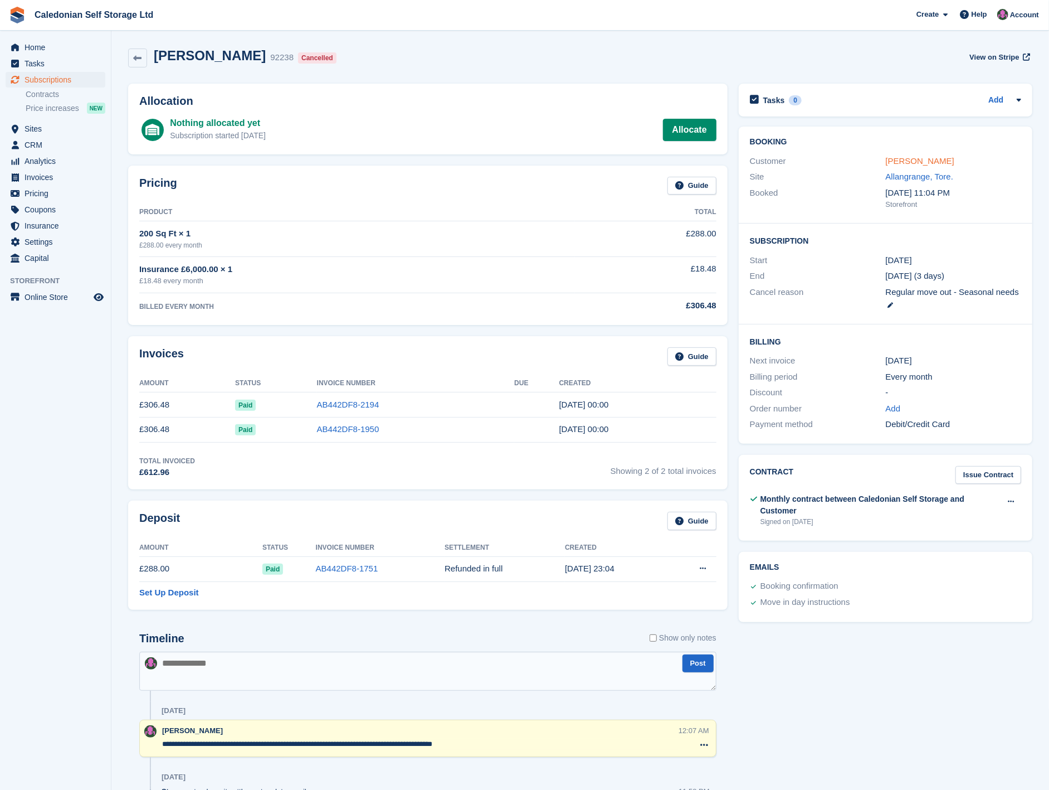
click at [903, 160] on link "[PERSON_NAME]" at bounding box center [920, 160] width 69 height 9
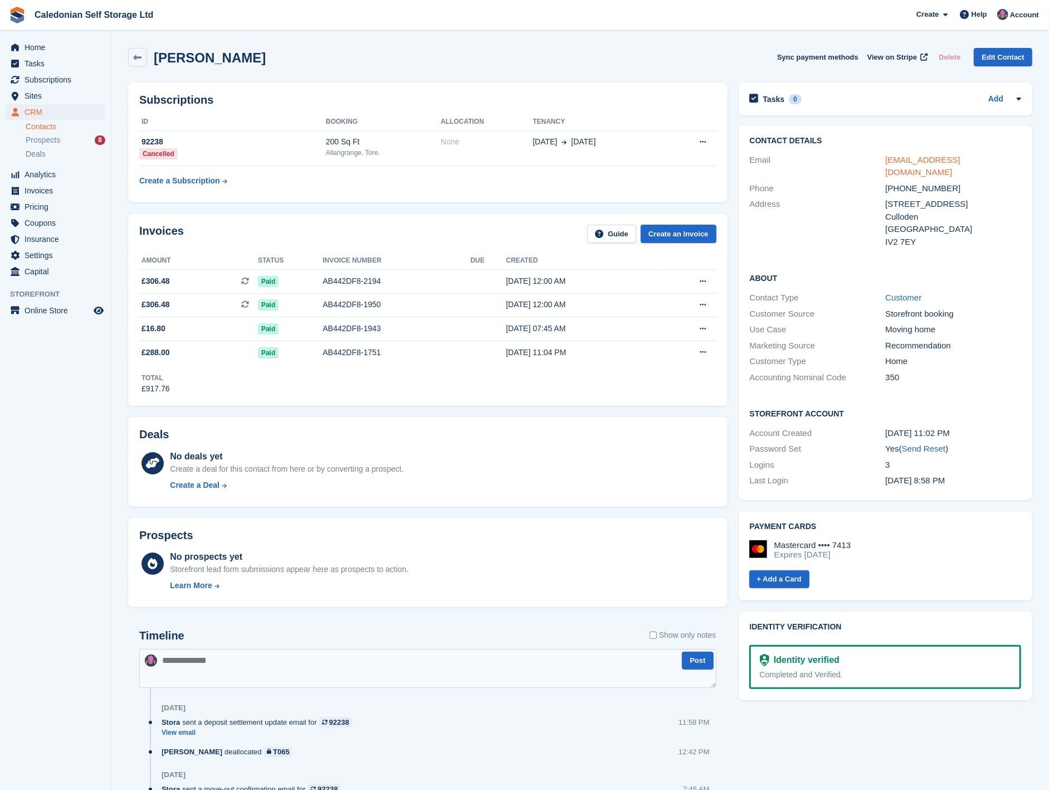
click at [897, 158] on link "[EMAIL_ADDRESS][DOMAIN_NAME]" at bounding box center [922, 166] width 75 height 22
